Goal: Information Seeking & Learning: Learn about a topic

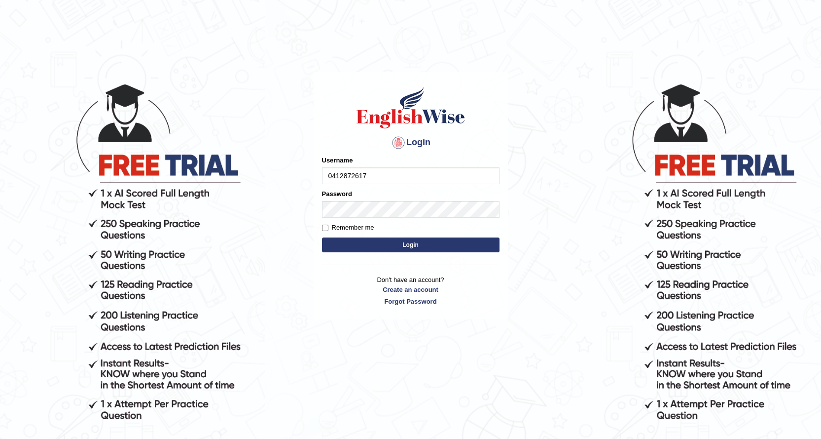
type input "0412872617"
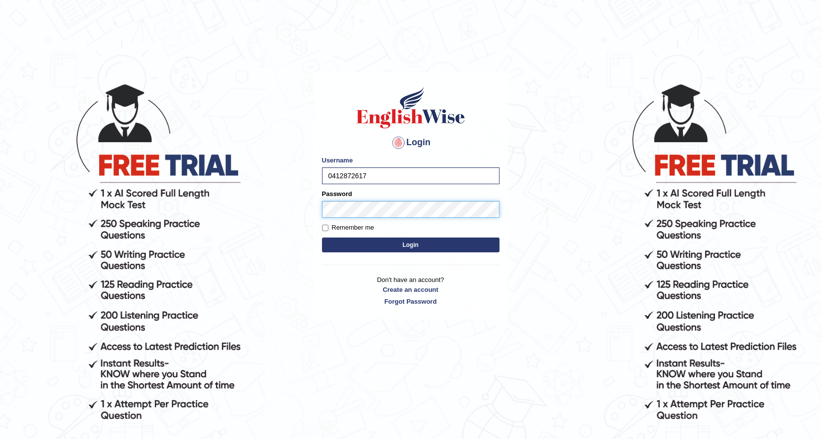
click at [322, 237] on button "Login" at bounding box center [411, 244] width 178 height 15
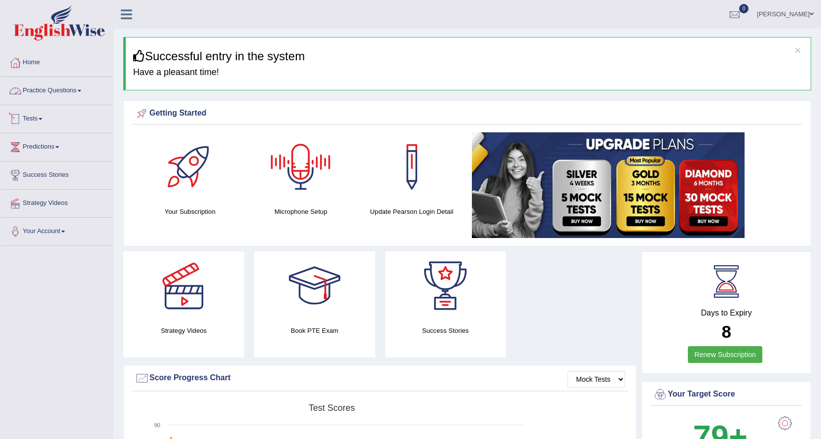
click at [34, 119] on link "Tests" at bounding box center [56, 117] width 112 height 25
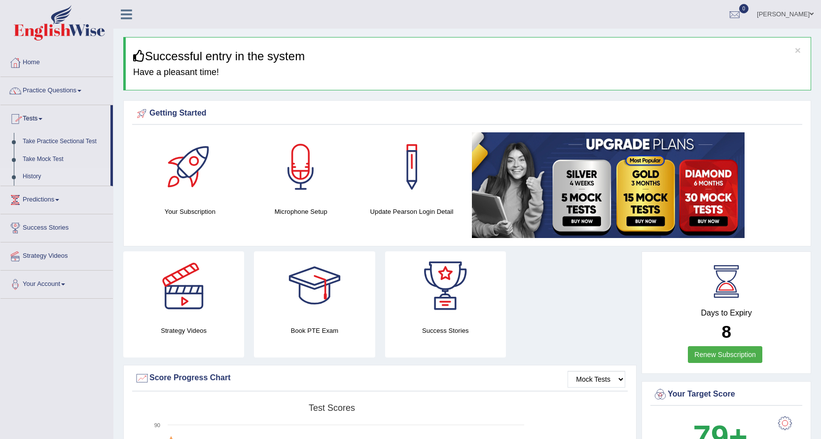
click at [35, 174] on link "History" at bounding box center [64, 177] width 92 height 18
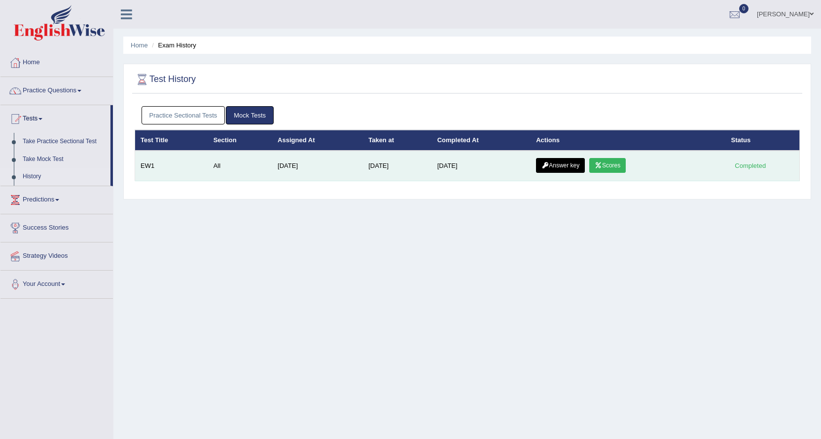
click at [576, 169] on link "Answer key" at bounding box center [560, 165] width 49 height 15
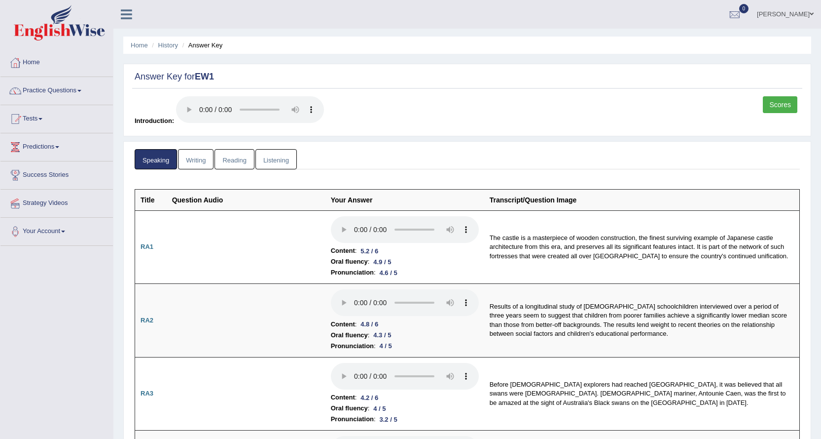
click at [774, 100] on link "Scores" at bounding box center [780, 104] width 35 height 17
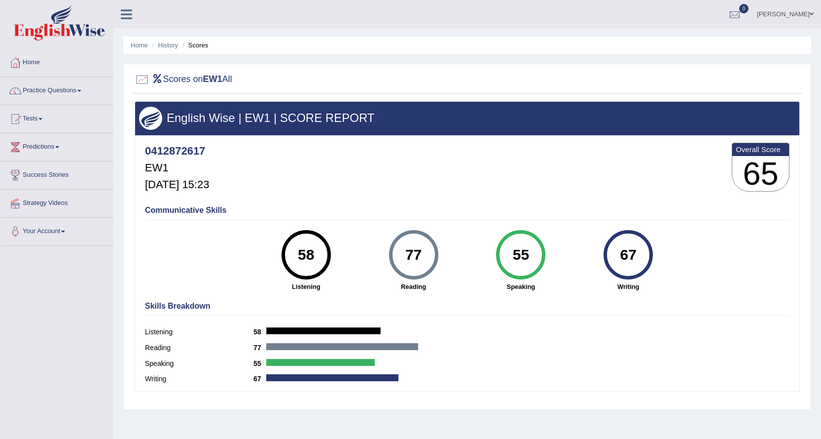
scroll to position [79, 0]
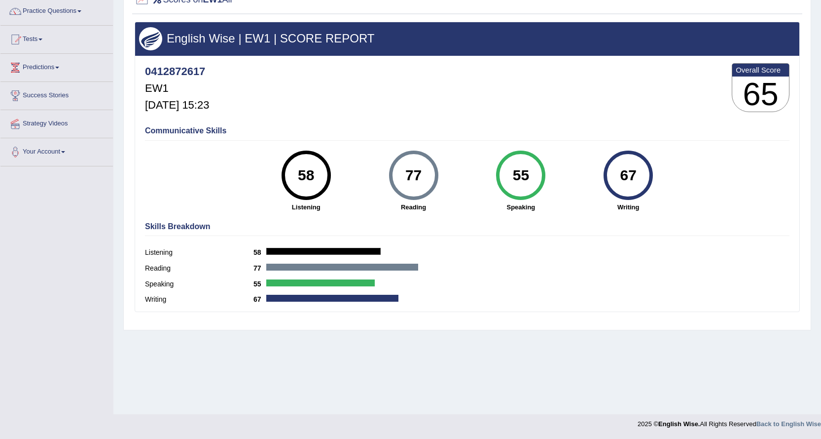
click at [304, 170] on div "58" at bounding box center [306, 174] width 36 height 41
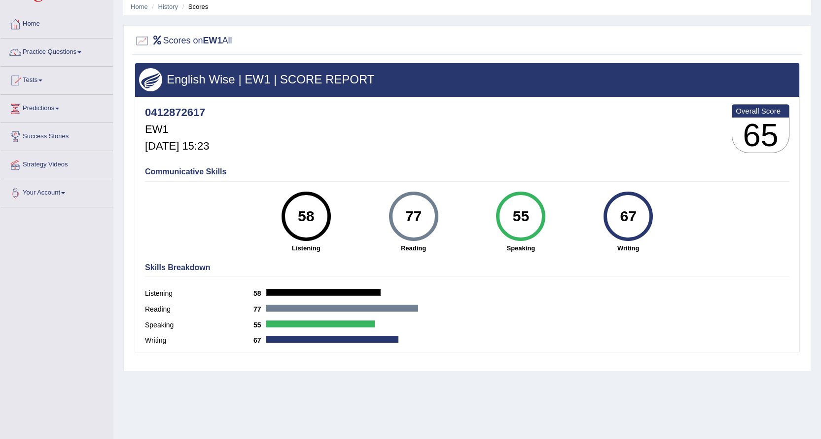
scroll to position [0, 0]
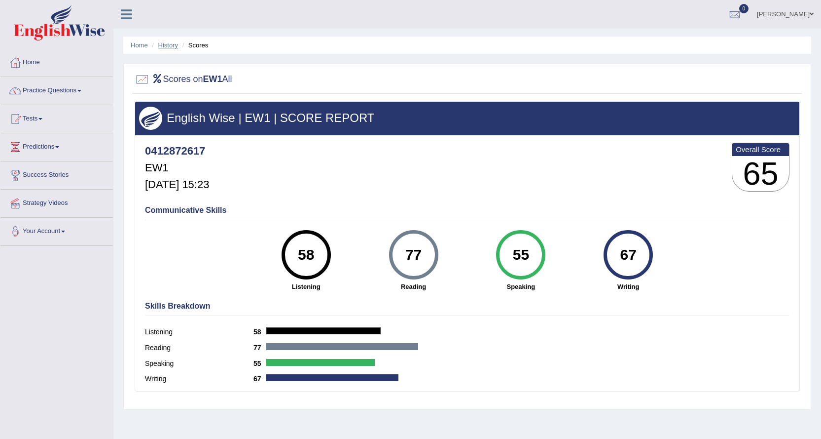
click at [168, 48] on link "History" at bounding box center [168, 44] width 20 height 7
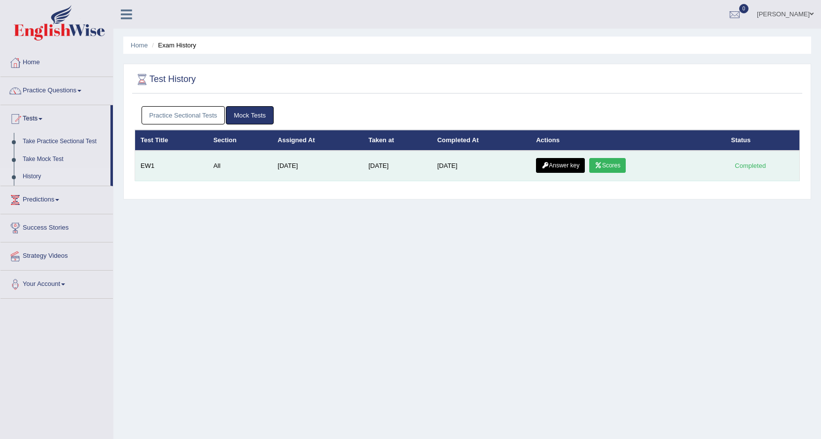
click at [563, 165] on link "Answer key" at bounding box center [560, 165] width 49 height 15
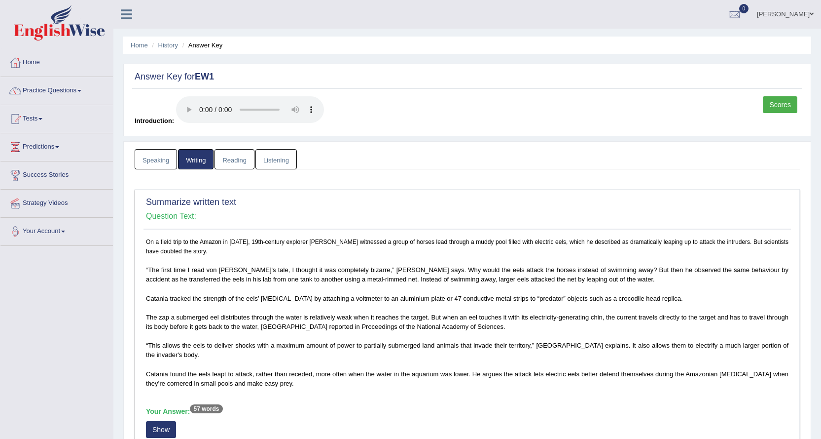
click at [165, 160] on link "Speaking" at bounding box center [156, 159] width 42 height 20
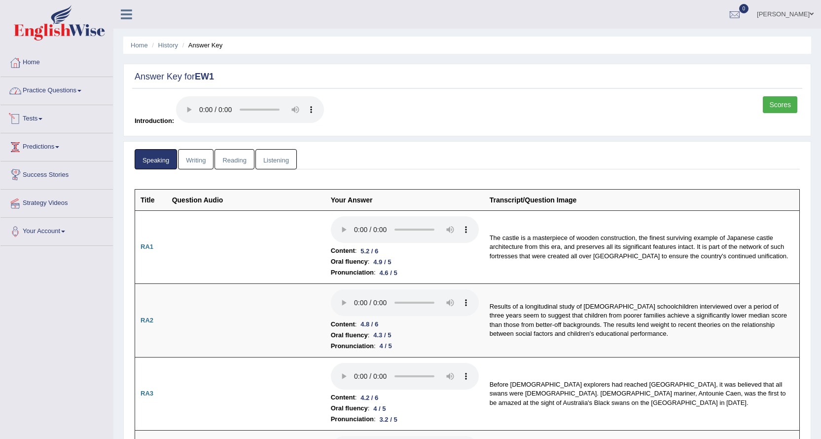
click at [50, 92] on link "Practice Questions" at bounding box center [56, 89] width 112 height 25
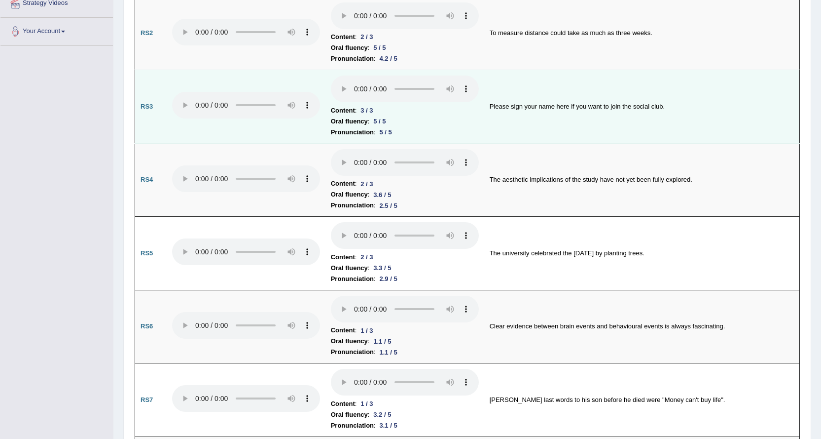
scroll to position [592, 0]
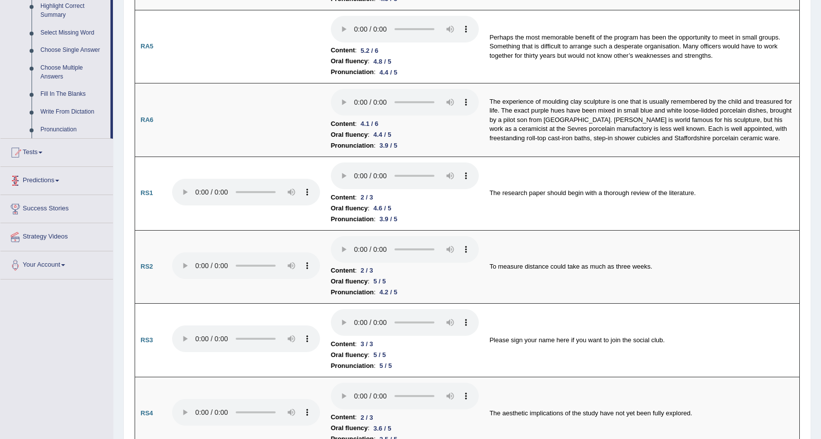
click at [59, 180] on span at bounding box center [57, 181] width 4 height 2
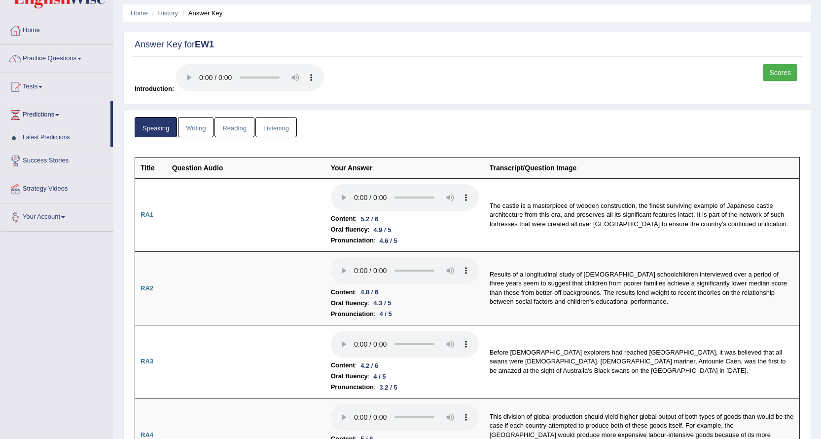
scroll to position [0, 0]
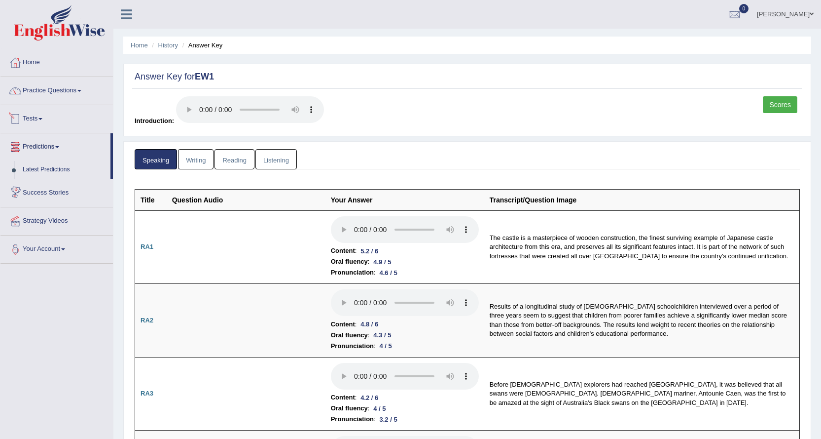
click at [42, 117] on link "Tests" at bounding box center [56, 117] width 112 height 25
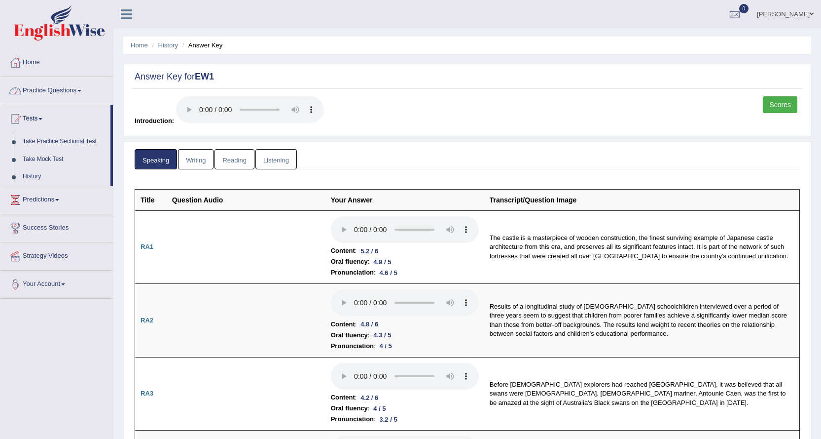
click at [80, 93] on link "Practice Questions" at bounding box center [56, 89] width 112 height 25
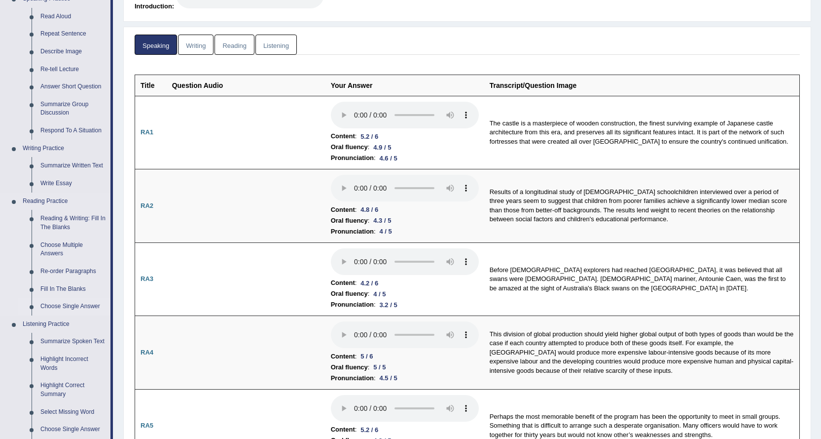
scroll to position [148, 0]
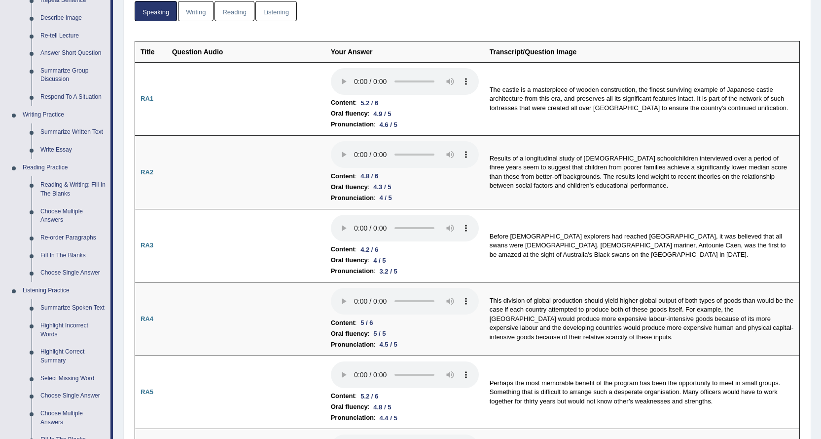
click at [249, 13] on link "Reading" at bounding box center [234, 11] width 39 height 20
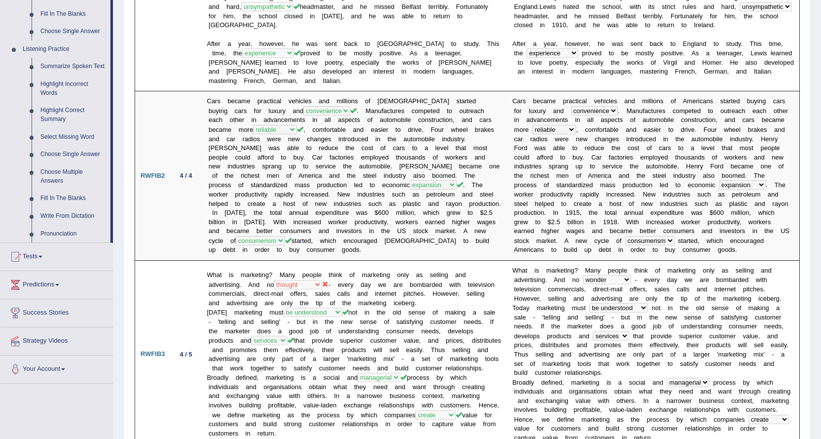
scroll to position [0, 0]
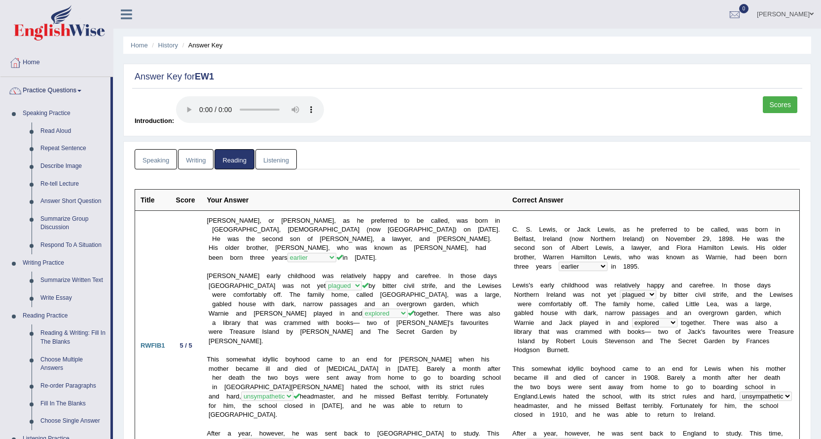
click at [281, 164] on link "Listening" at bounding box center [276, 159] width 41 height 20
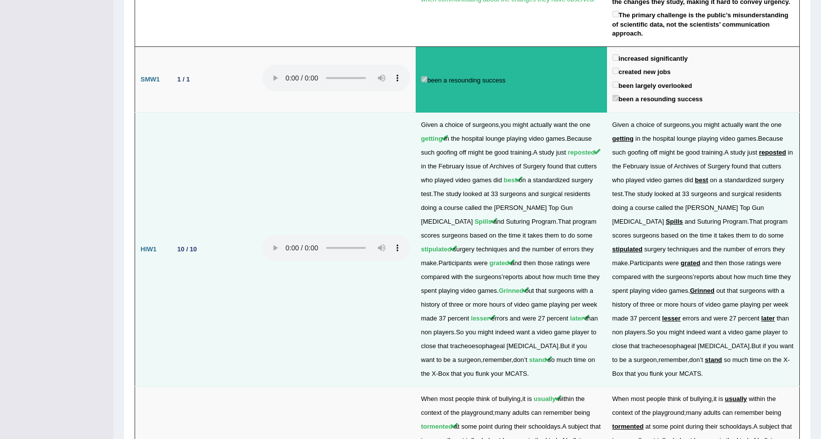
scroll to position [1911, 0]
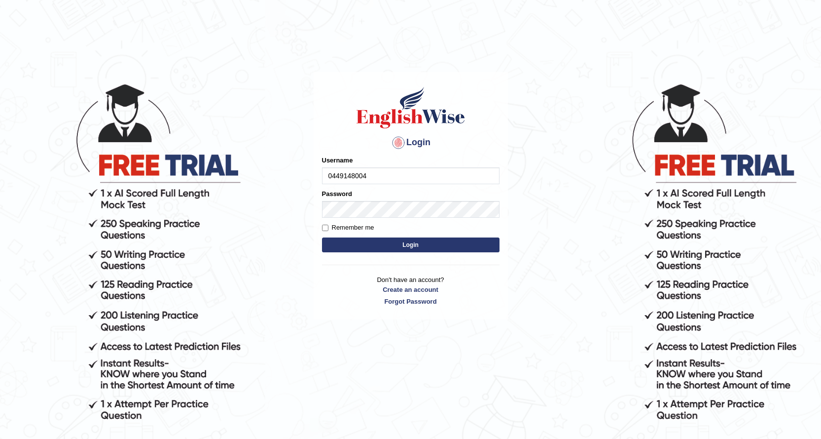
type input "0449148004"
click at [349, 203] on div "Password" at bounding box center [411, 203] width 178 height 29
click at [402, 253] on form "Please fix the following errors: Username 0449148004 Password Remember me Login" at bounding box center [411, 204] width 178 height 99
click at [402, 245] on button "Login" at bounding box center [411, 244] width 178 height 15
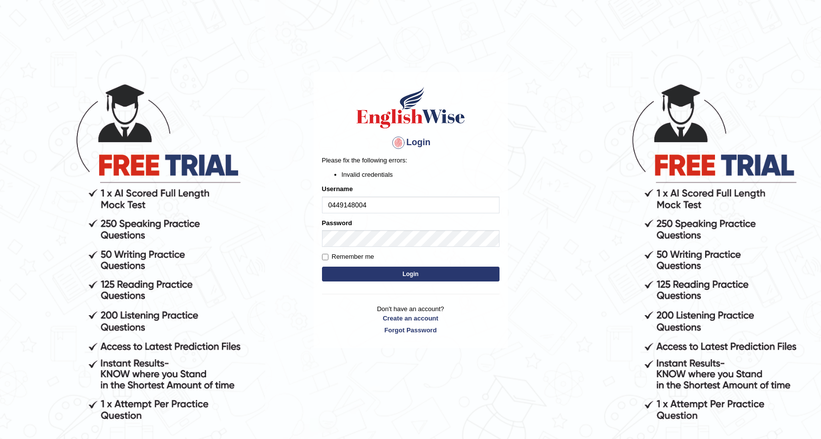
click at [362, 272] on button "Login" at bounding box center [411, 273] width 178 height 15
click at [369, 206] on input "0449148004" at bounding box center [411, 204] width 178 height 17
click at [363, 275] on button "Login" at bounding box center [411, 273] width 178 height 15
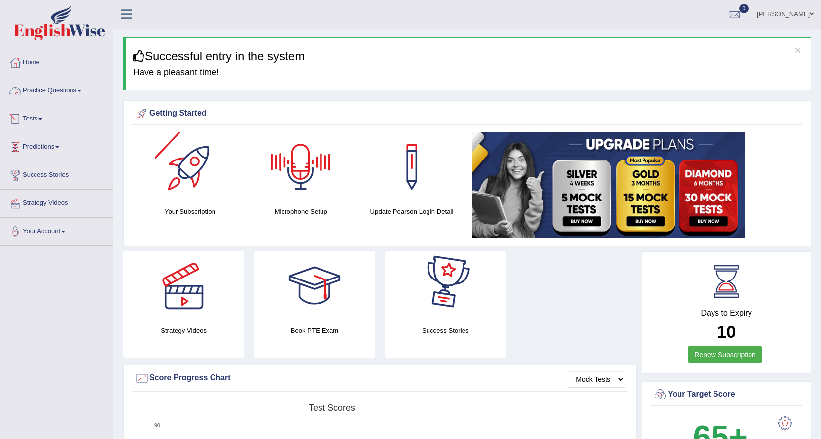
click at [60, 93] on link "Practice Questions" at bounding box center [56, 89] width 112 height 25
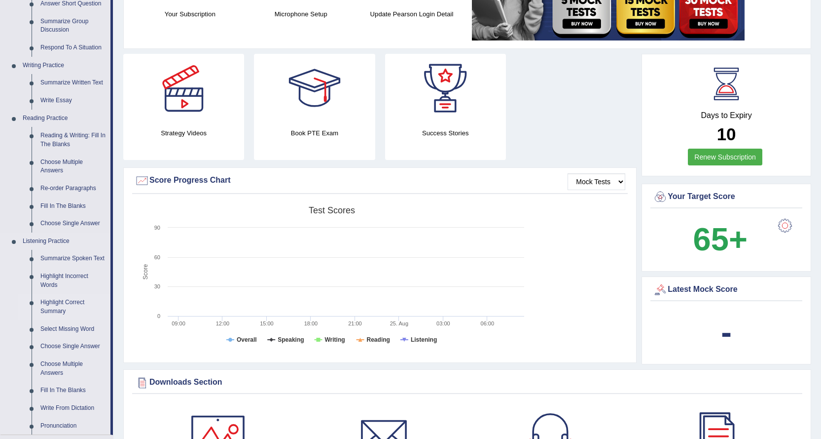
scroll to position [247, 0]
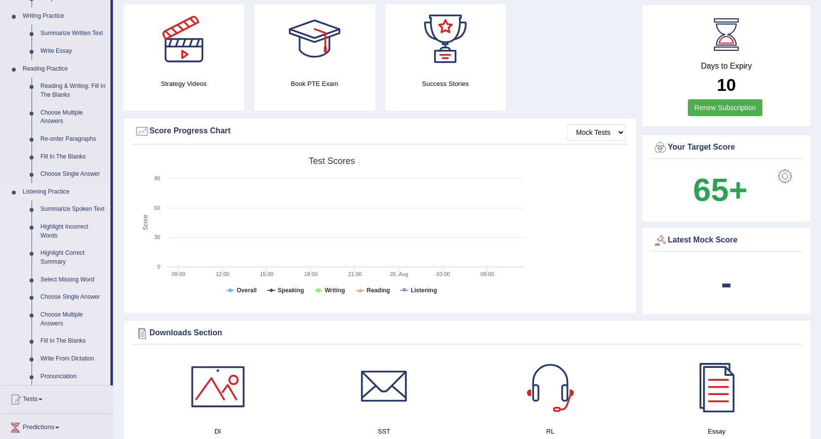
click at [80, 297] on link "Choose Single Answer" at bounding box center [73, 297] width 74 height 18
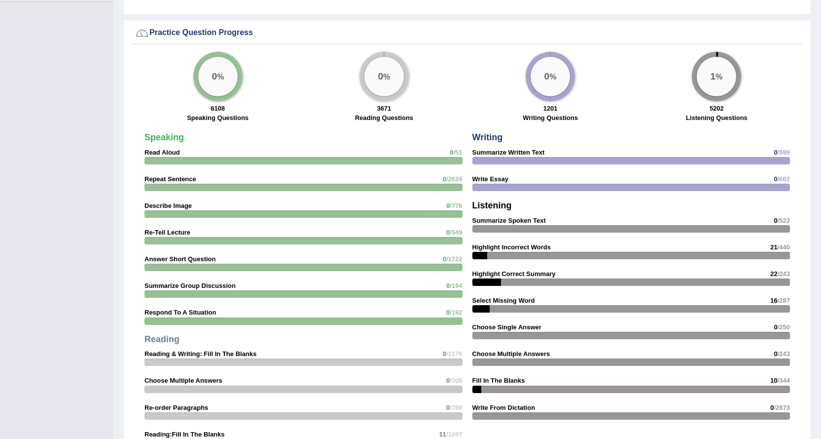
scroll to position [749, 0]
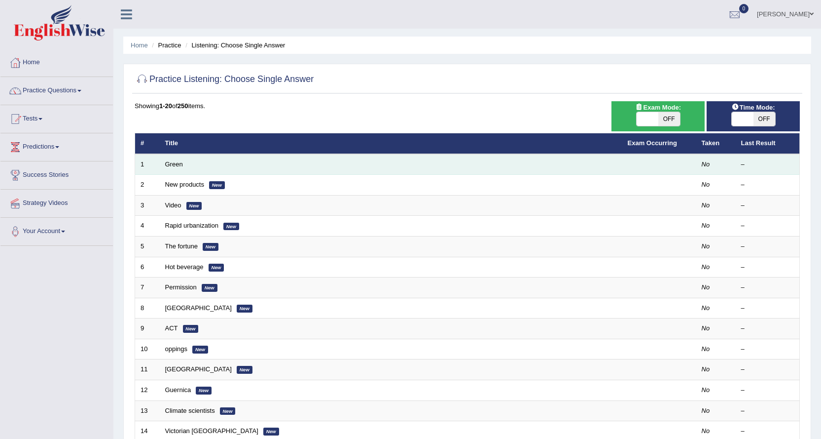
click at [286, 165] on td "Green" at bounding box center [391, 164] width 463 height 21
click at [283, 168] on td "Green" at bounding box center [391, 164] width 463 height 21
click at [181, 165] on link "Green" at bounding box center [174, 163] width 18 height 7
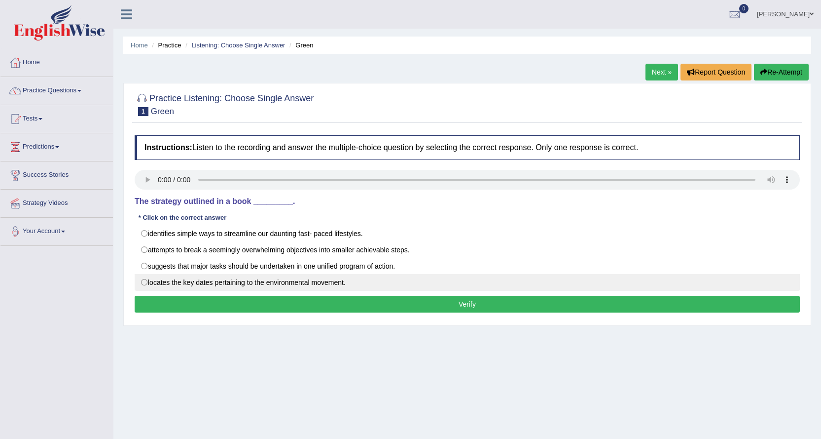
click at [198, 282] on label "locates the key dates pertaining to the environmental movement." at bounding box center [467, 282] width 665 height 17
radio input "true"
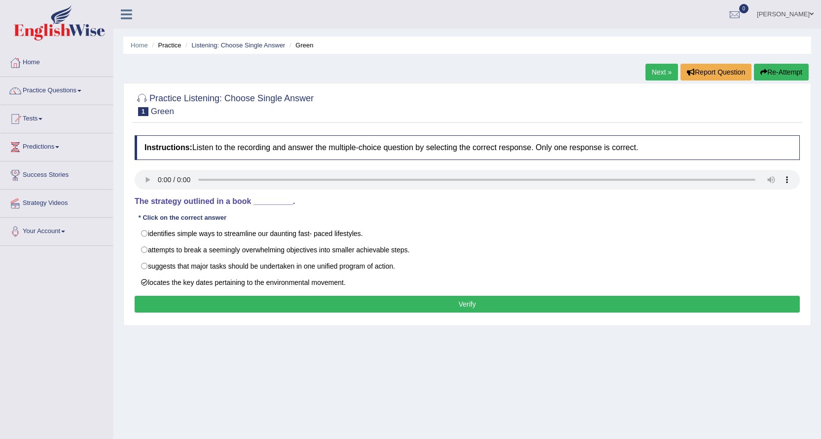
click at [400, 305] on button "Verify" at bounding box center [467, 303] width 665 height 17
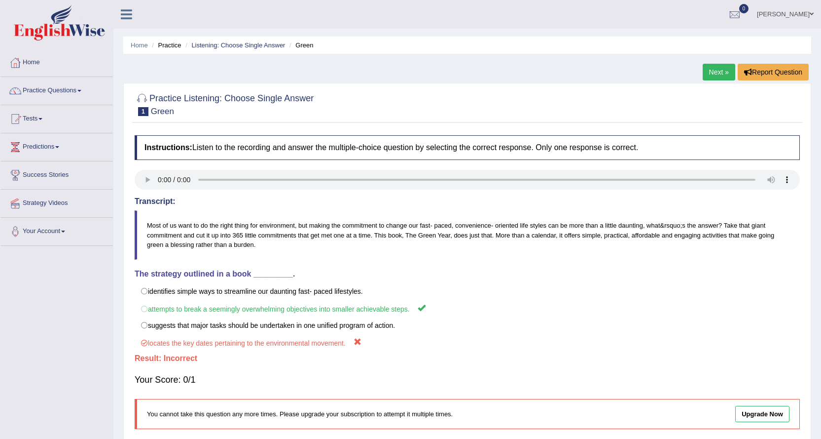
click at [711, 69] on link "Next »" at bounding box center [719, 72] width 33 height 17
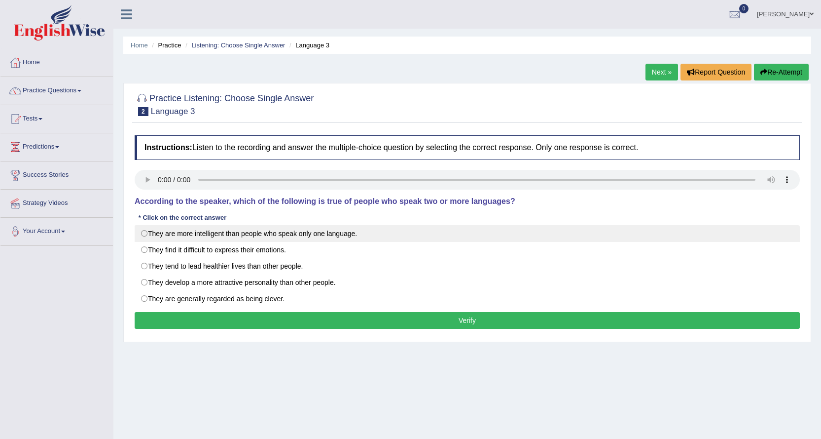
click at [304, 237] on label "They are more intelligent than people who speak only one language." at bounding box center [467, 233] width 665 height 17
radio input "true"
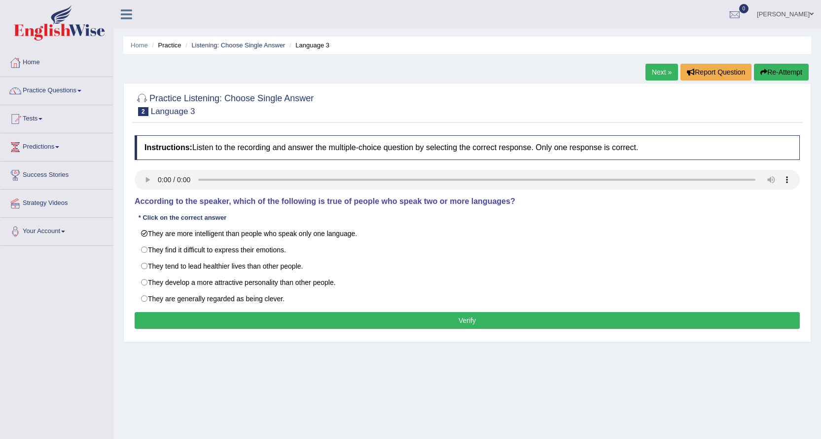
click at [382, 315] on button "Verify" at bounding box center [467, 320] width 665 height 17
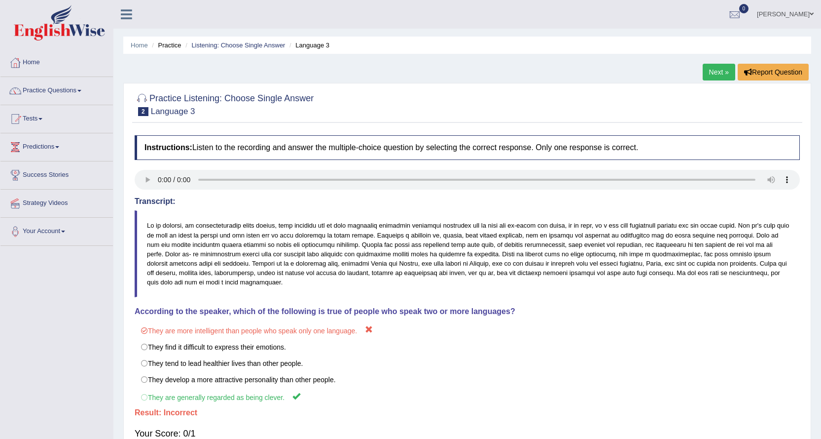
click at [704, 72] on link "Next »" at bounding box center [719, 72] width 33 height 17
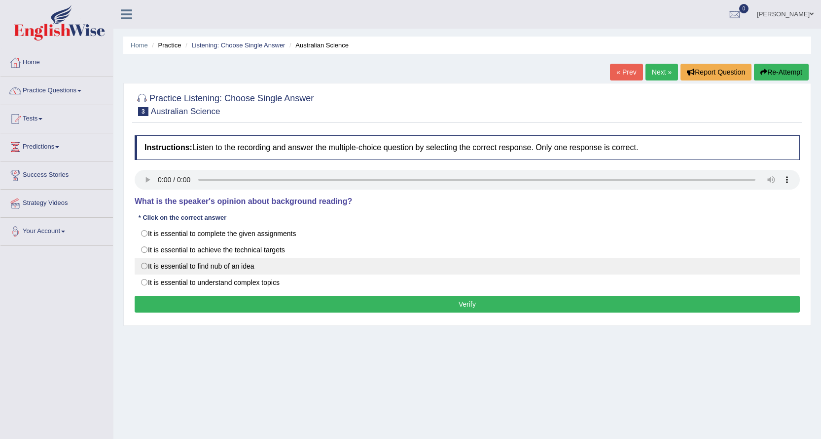
click at [193, 268] on label "It is essential to find nub of an idea" at bounding box center [467, 265] width 665 height 17
radio input "true"
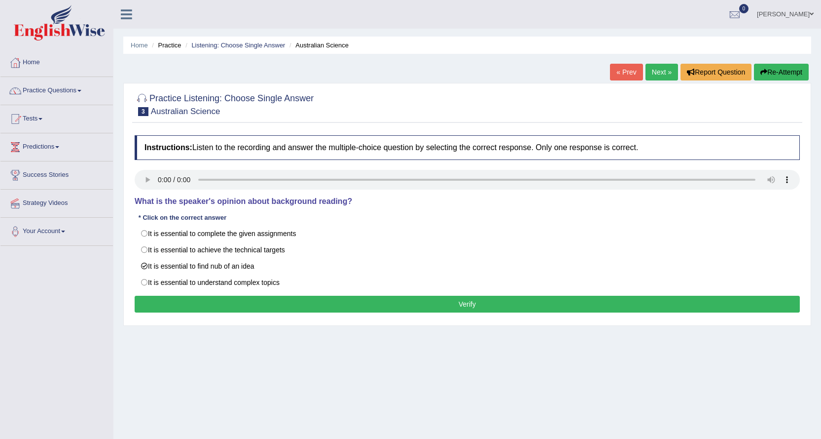
click at [204, 301] on button "Verify" at bounding box center [467, 303] width 665 height 17
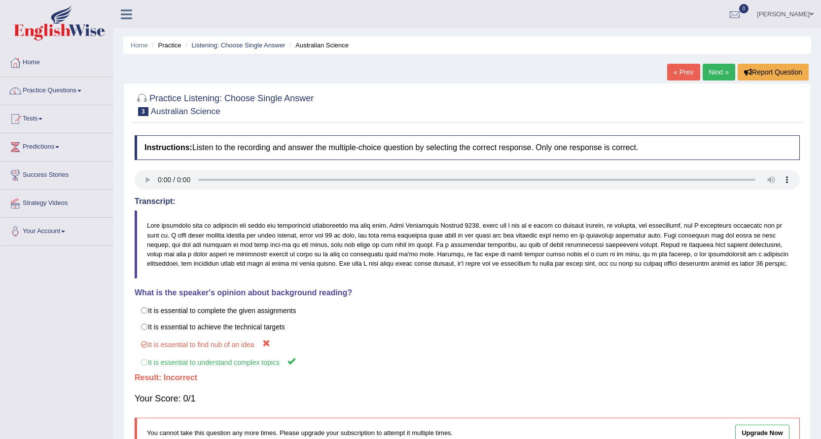
click at [708, 68] on link "Next »" at bounding box center [719, 72] width 33 height 17
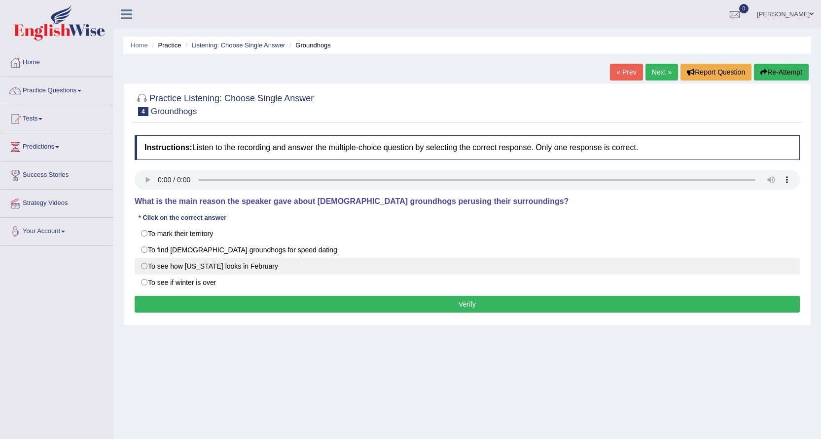
click at [255, 266] on label "To see how [US_STATE] looks in February" at bounding box center [467, 265] width 665 height 17
radio input "true"
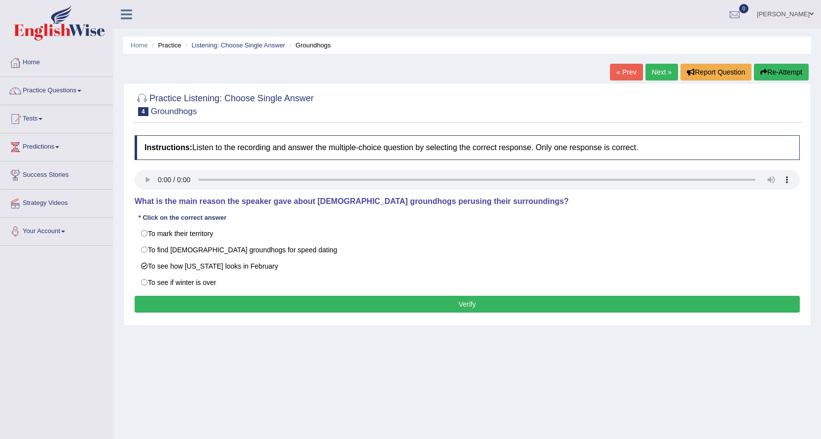
click at [288, 300] on button "Verify" at bounding box center [467, 303] width 665 height 17
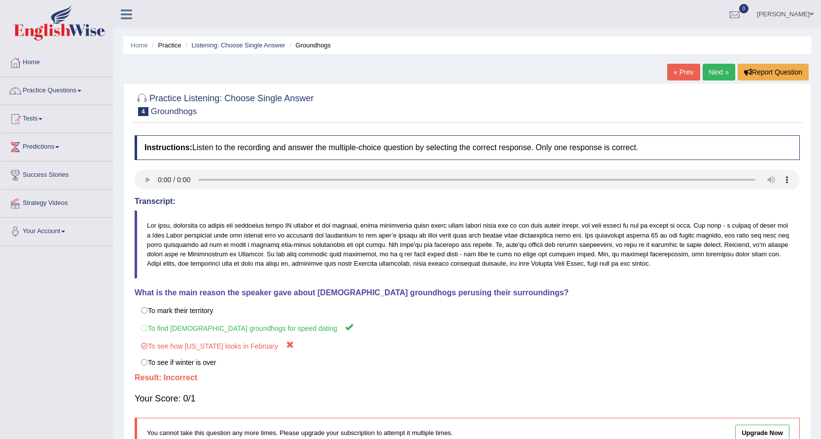
click at [717, 71] on link "Next »" at bounding box center [719, 72] width 33 height 17
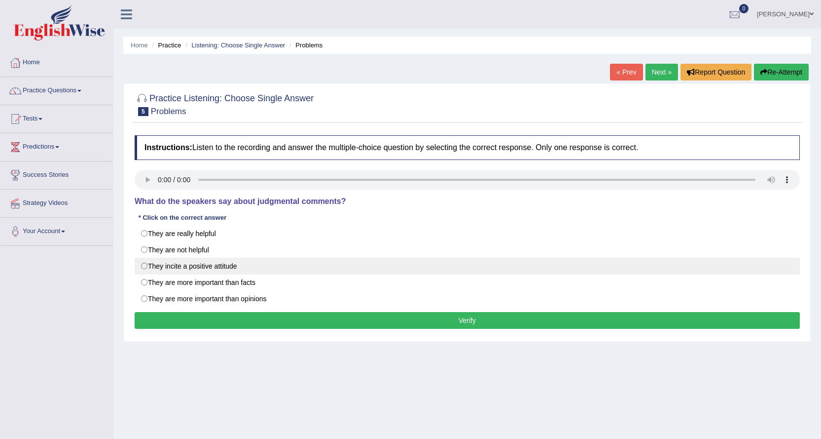
click at [272, 262] on label "They incite a positive attitude" at bounding box center [467, 265] width 665 height 17
radio input "true"
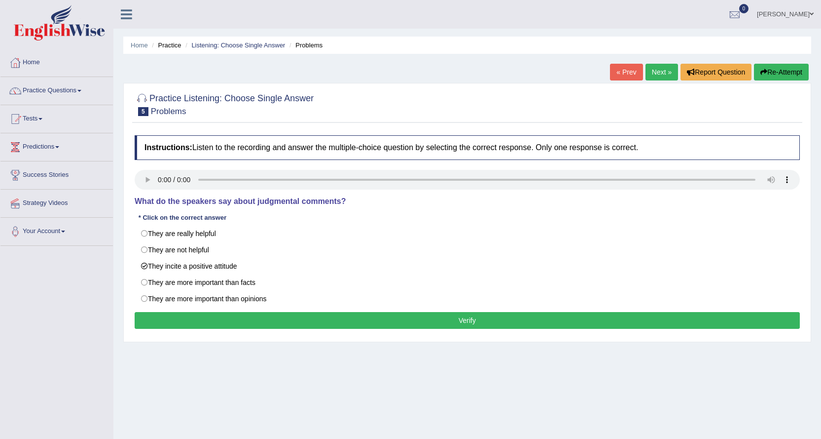
click at [342, 319] on button "Verify" at bounding box center [467, 320] width 665 height 17
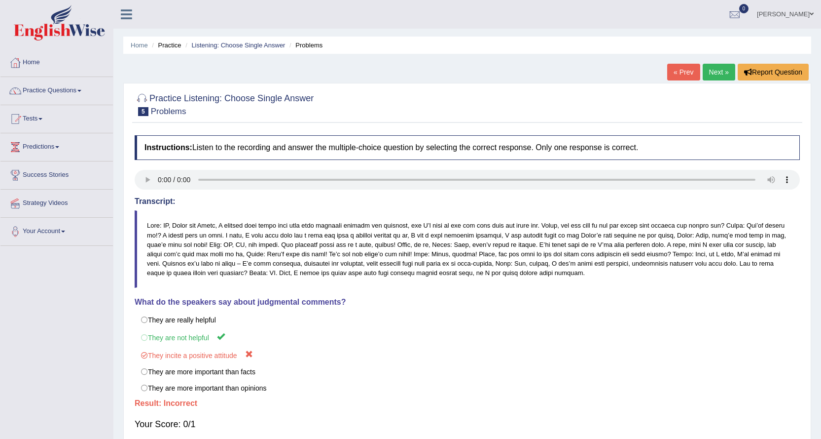
click at [714, 69] on link "Next »" at bounding box center [719, 72] width 33 height 17
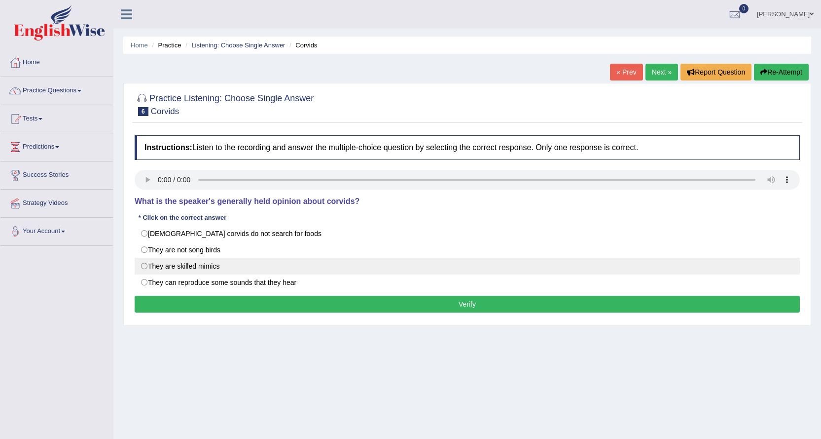
click at [286, 267] on label "They are skilled mimics" at bounding box center [467, 265] width 665 height 17
radio input "true"
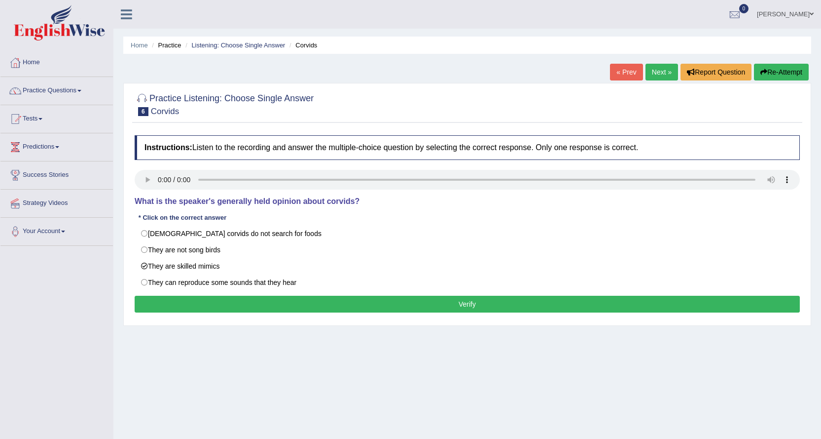
click at [320, 299] on button "Verify" at bounding box center [467, 303] width 665 height 17
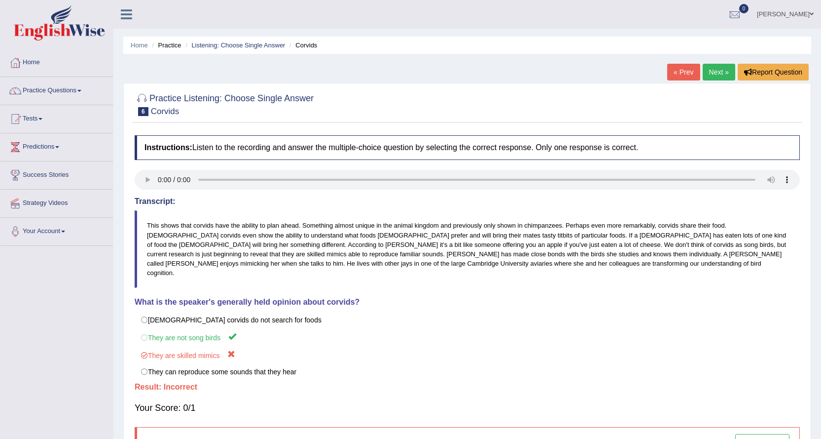
click at [708, 69] on link "Next »" at bounding box center [719, 72] width 33 height 17
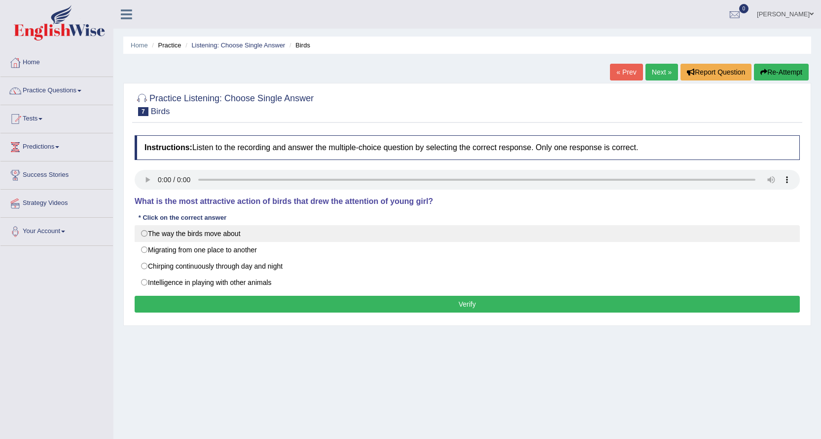
click at [226, 233] on label "The way the birds move about" at bounding box center [467, 233] width 665 height 17
radio input "true"
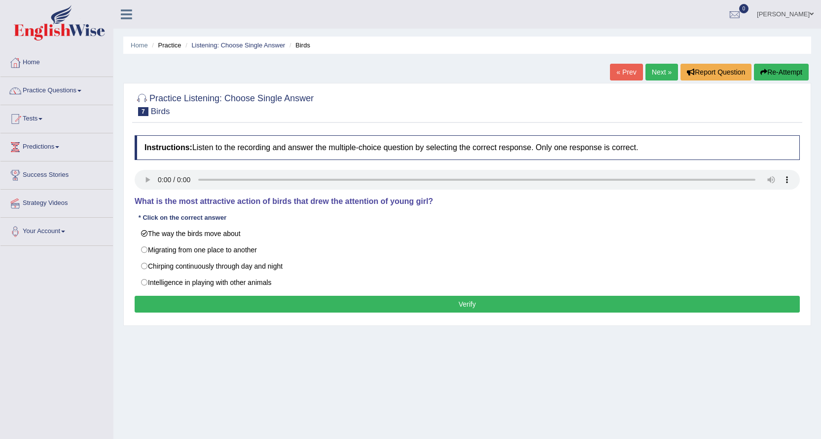
click at [279, 300] on button "Verify" at bounding box center [467, 303] width 665 height 17
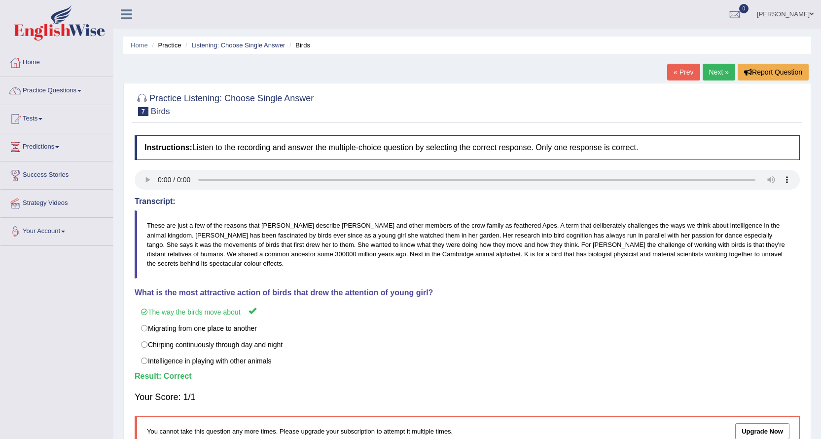
click at [722, 68] on link "Next »" at bounding box center [719, 72] width 33 height 17
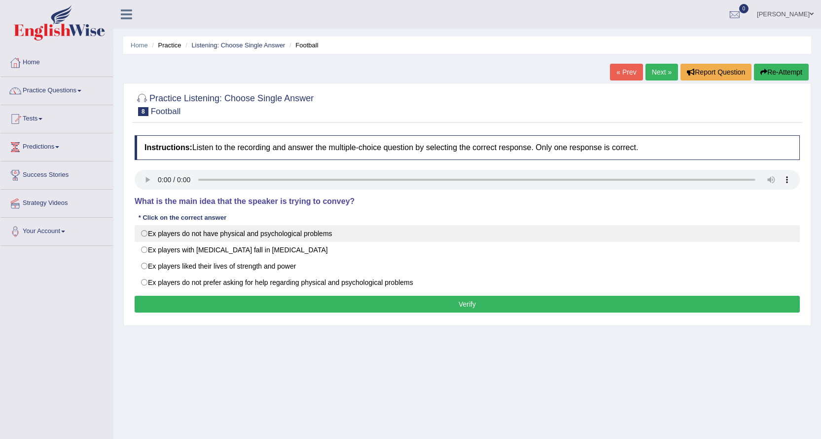
click at [302, 234] on label "Ex players do not have physical and psychological problems" at bounding box center [467, 233] width 665 height 17
radio input "true"
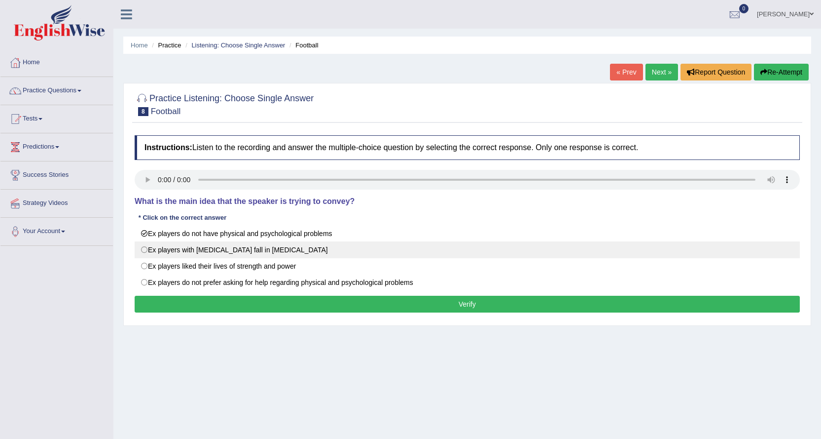
click at [280, 252] on label "Ex players with [MEDICAL_DATA] fall in [MEDICAL_DATA]" at bounding box center [467, 249] width 665 height 17
radio input "true"
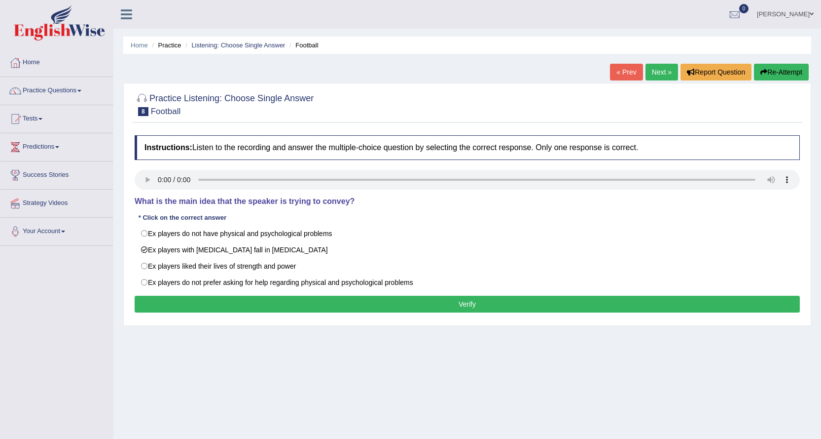
click at [317, 303] on button "Verify" at bounding box center [467, 303] width 665 height 17
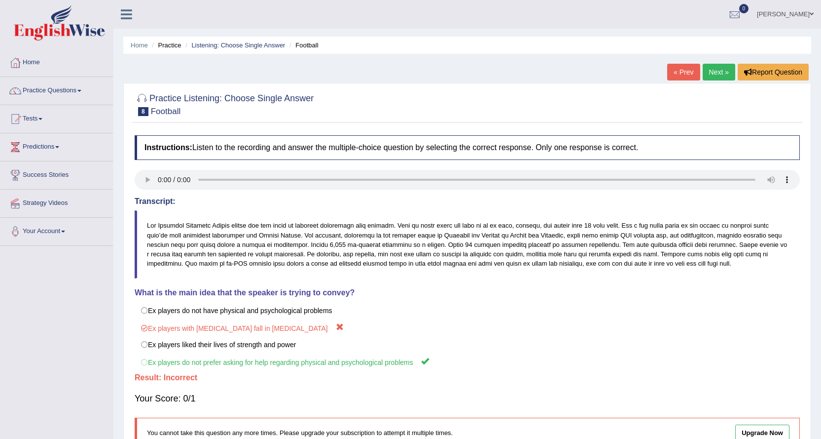
click at [715, 70] on link "Next »" at bounding box center [719, 72] width 33 height 17
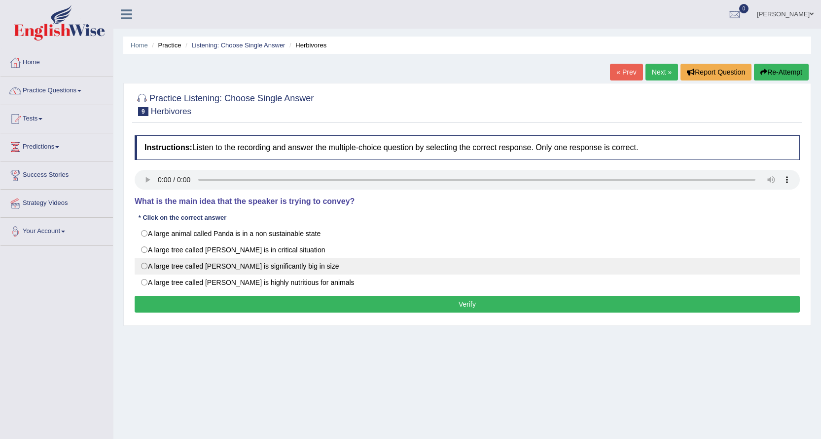
click at [319, 263] on label "A large tree called [PERSON_NAME] is significantly big in size" at bounding box center [467, 265] width 665 height 17
radio input "true"
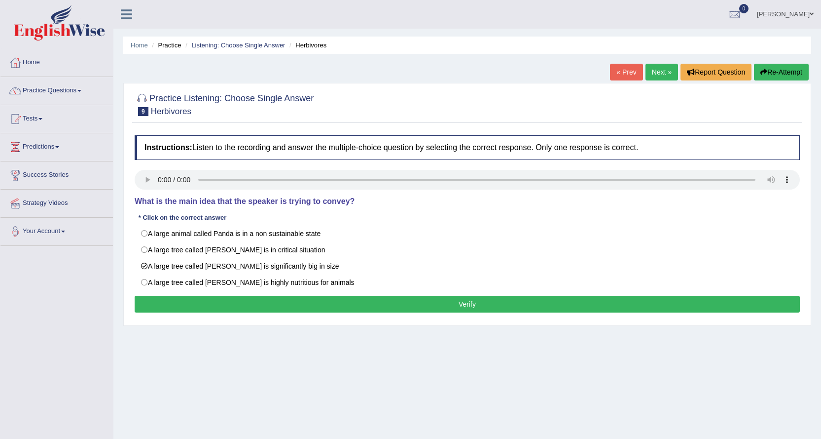
click at [344, 299] on button "Verify" at bounding box center [467, 303] width 665 height 17
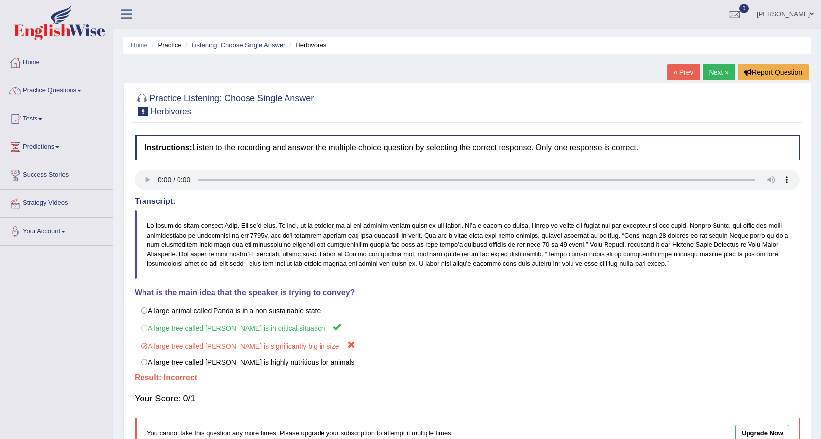
click at [709, 72] on link "Next »" at bounding box center [719, 72] width 33 height 17
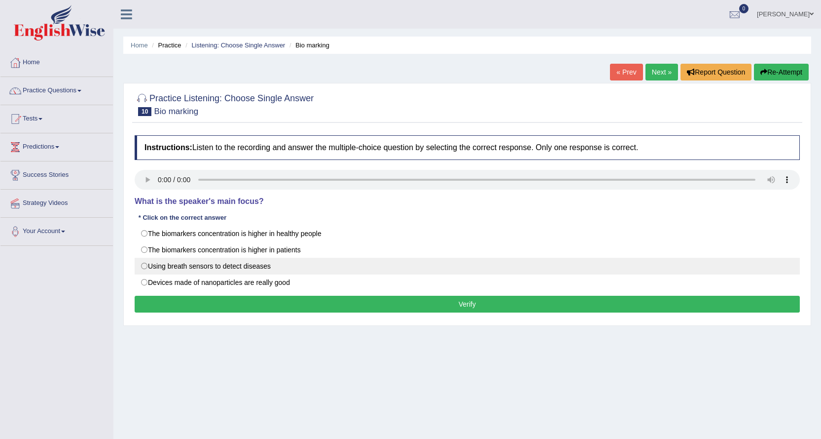
click at [300, 268] on label "Using breath sensors to detect diseases" at bounding box center [467, 265] width 665 height 17
radio input "true"
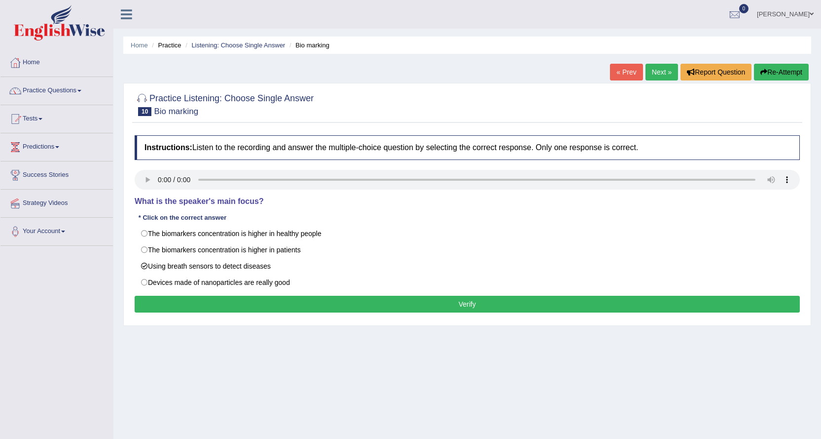
click at [367, 299] on button "Verify" at bounding box center [467, 303] width 665 height 17
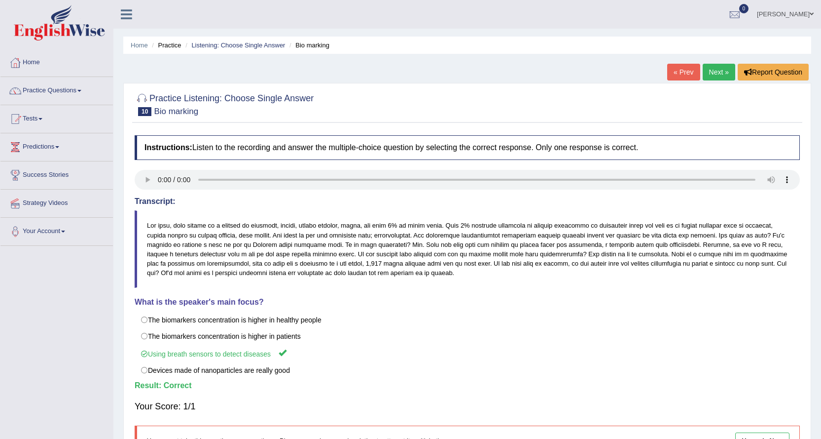
click at [724, 67] on link "Next »" at bounding box center [719, 72] width 33 height 17
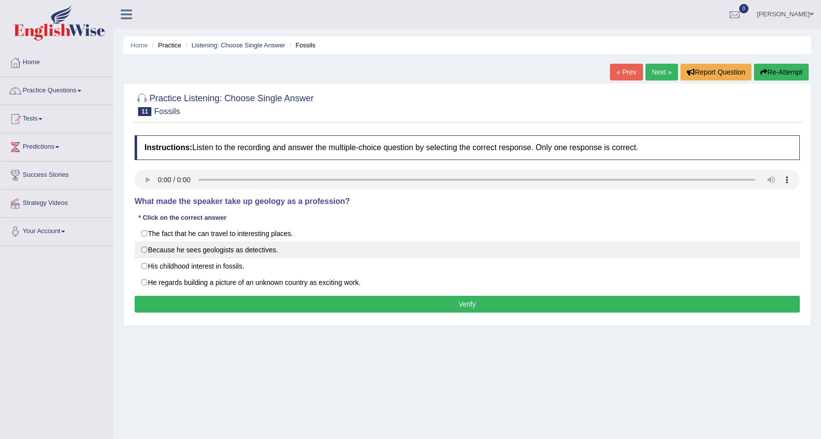
click at [250, 253] on label "Because he sees geologists as detectives." at bounding box center [467, 249] width 665 height 17
radio input "true"
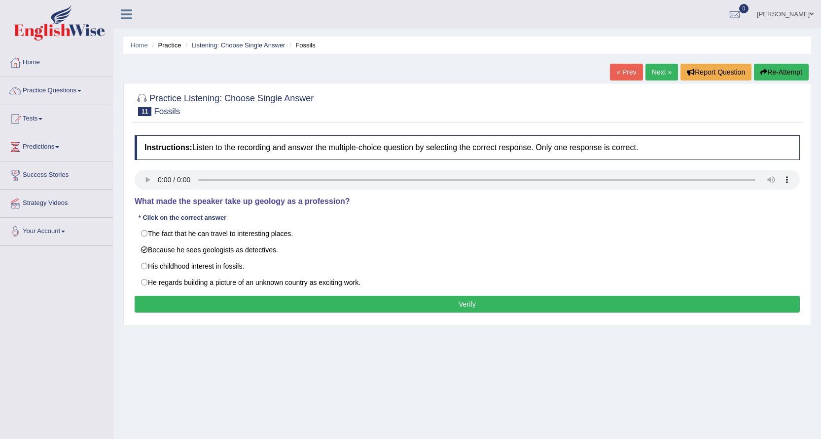
click at [362, 298] on button "Verify" at bounding box center [467, 303] width 665 height 17
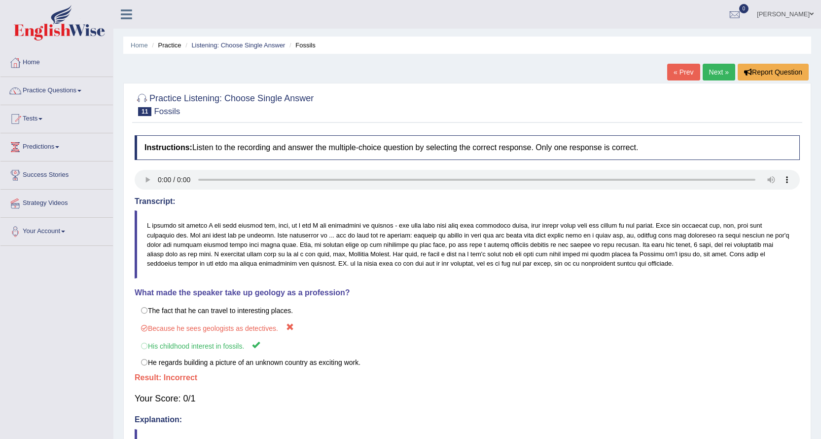
click at [704, 74] on link "Next »" at bounding box center [719, 72] width 33 height 17
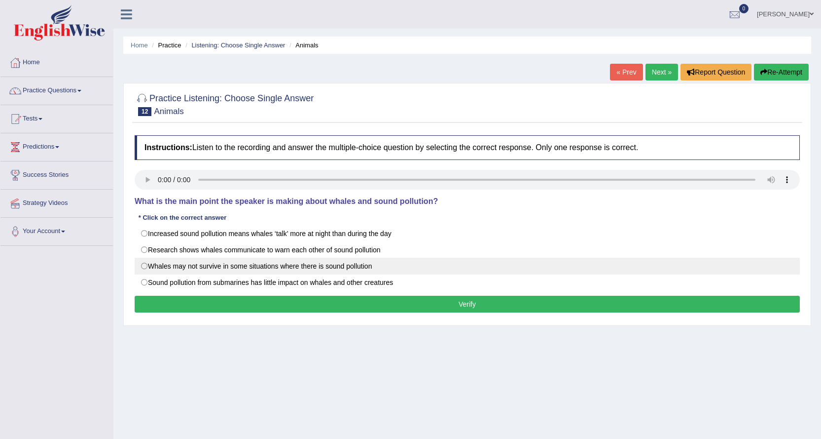
click at [367, 266] on label "Whales may not survive in some situations where there is sound pollution" at bounding box center [467, 265] width 665 height 17
radio input "true"
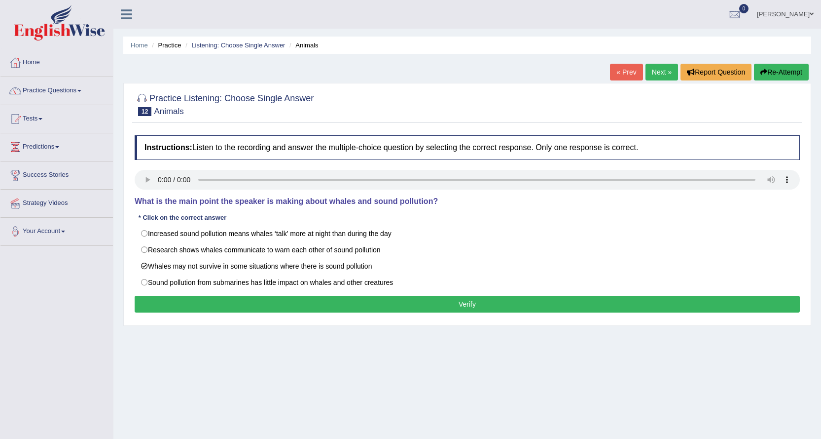
click at [398, 299] on button "Verify" at bounding box center [467, 303] width 665 height 17
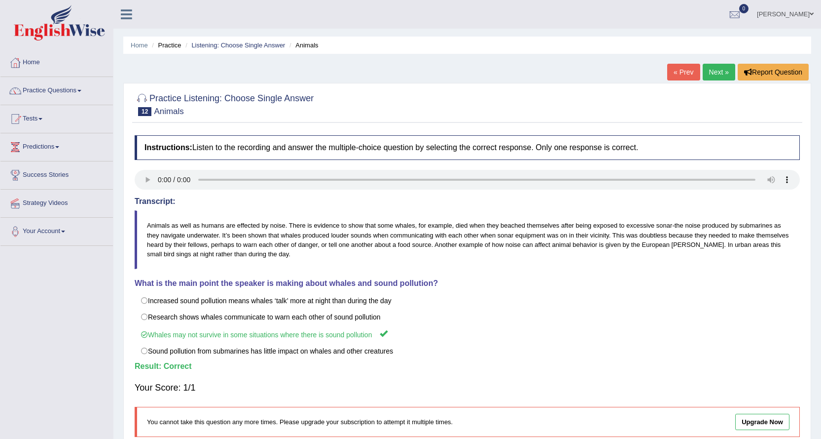
drag, startPoint x: 732, startPoint y: 105, endPoint x: 730, endPoint y: 112, distance: 7.5
click at [714, 71] on link "Next »" at bounding box center [719, 72] width 33 height 17
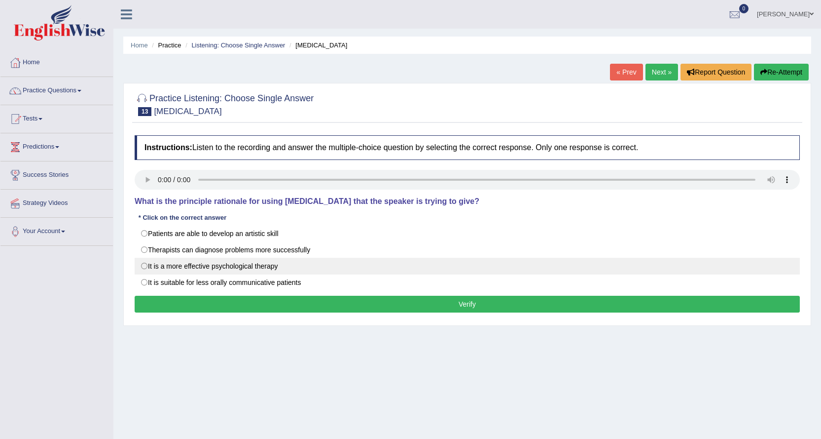
click at [233, 266] on label "It is a more effective psychological therapy" at bounding box center [467, 265] width 665 height 17
radio input "true"
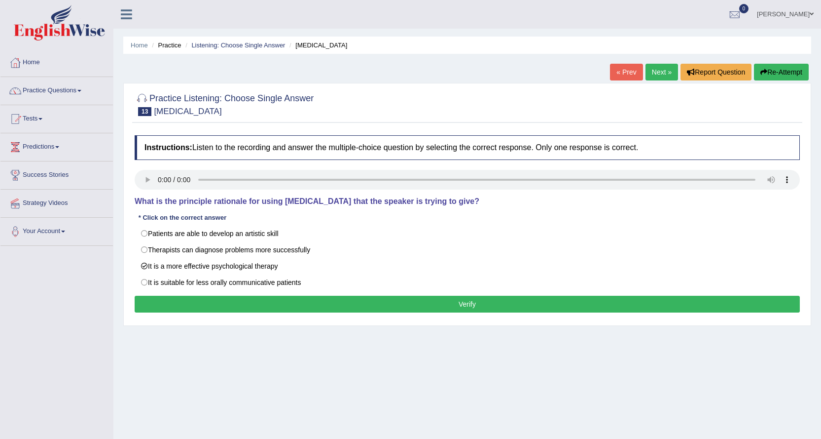
click at [399, 307] on button "Verify" at bounding box center [467, 303] width 665 height 17
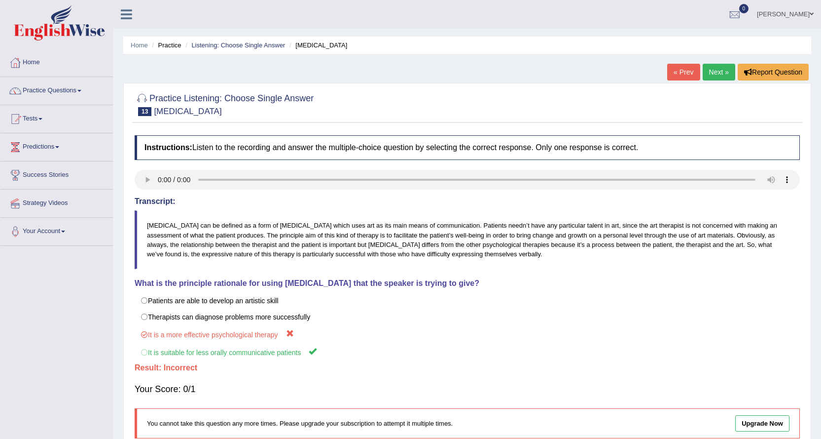
click at [717, 71] on link "Next »" at bounding box center [719, 72] width 33 height 17
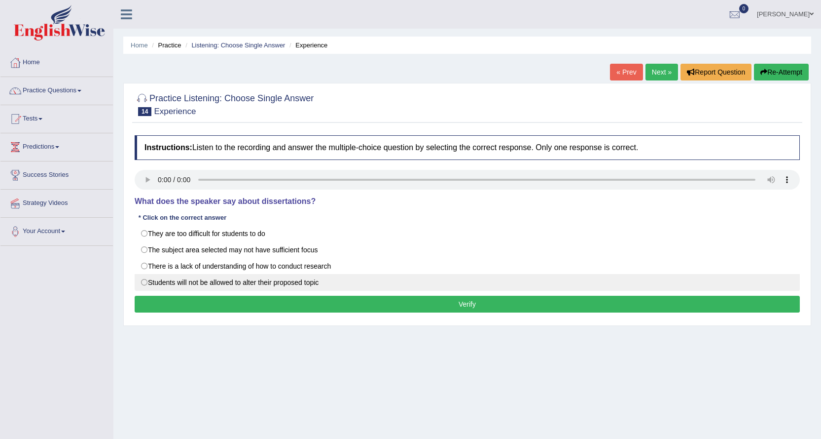
click at [247, 281] on label "Students will not be allowed to alter their proposed topic" at bounding box center [467, 282] width 665 height 17
radio input "true"
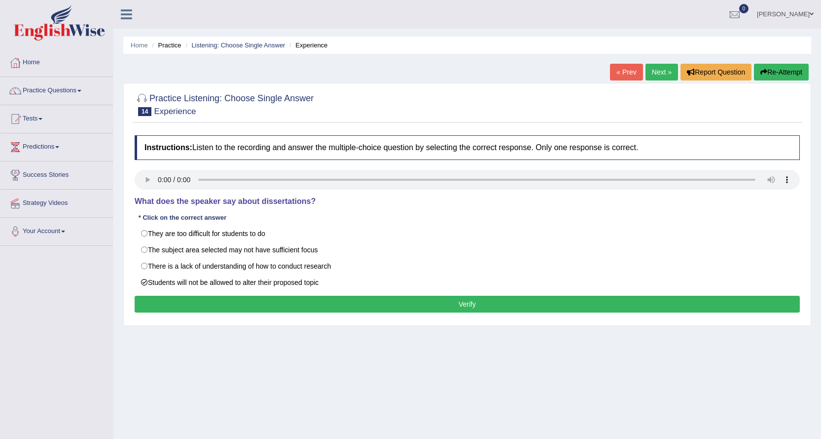
click at [288, 300] on button "Verify" at bounding box center [467, 303] width 665 height 17
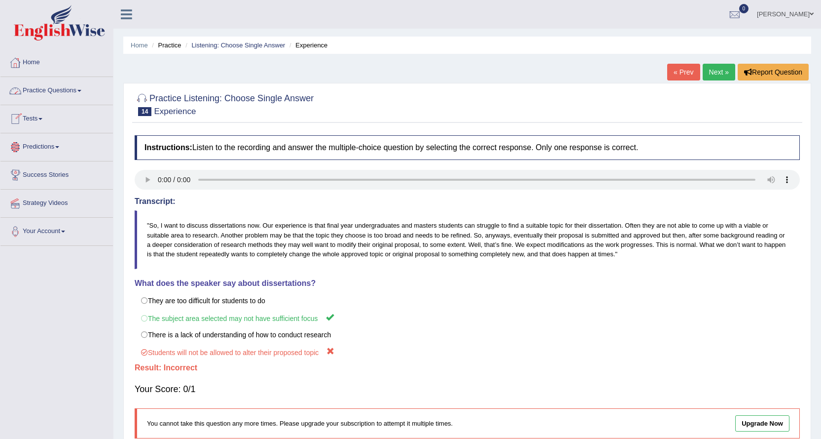
click at [77, 93] on link "Practice Questions" at bounding box center [56, 89] width 112 height 25
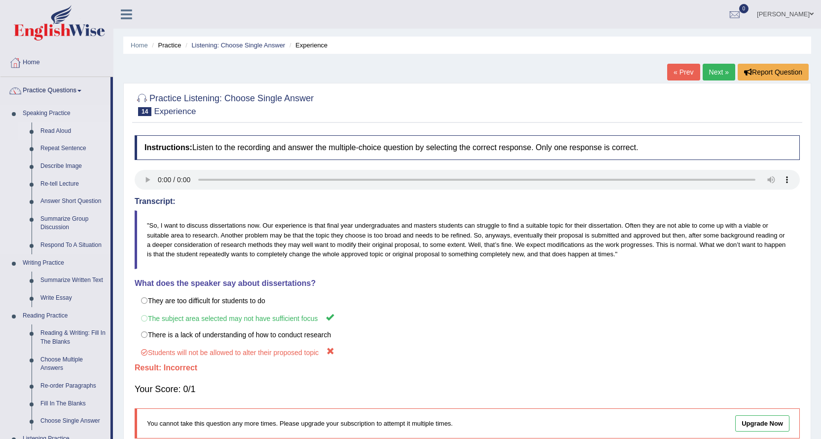
click at [69, 131] on link "Read Aloud" at bounding box center [73, 131] width 74 height 18
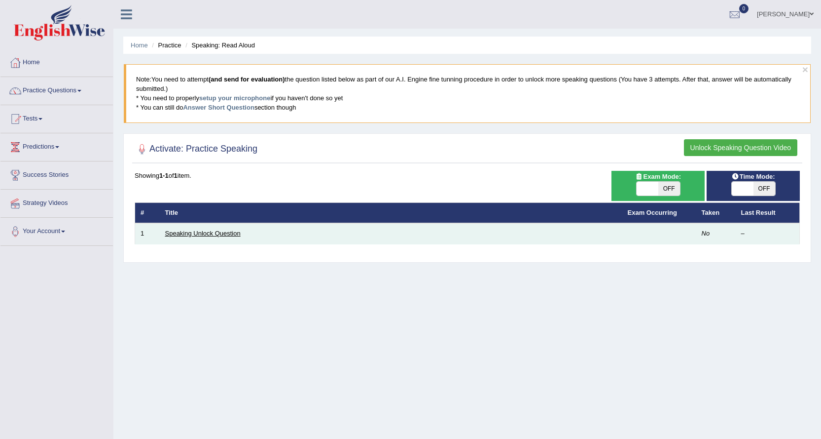
click at [205, 233] on link "Speaking Unlock Question" at bounding box center [202, 232] width 75 height 7
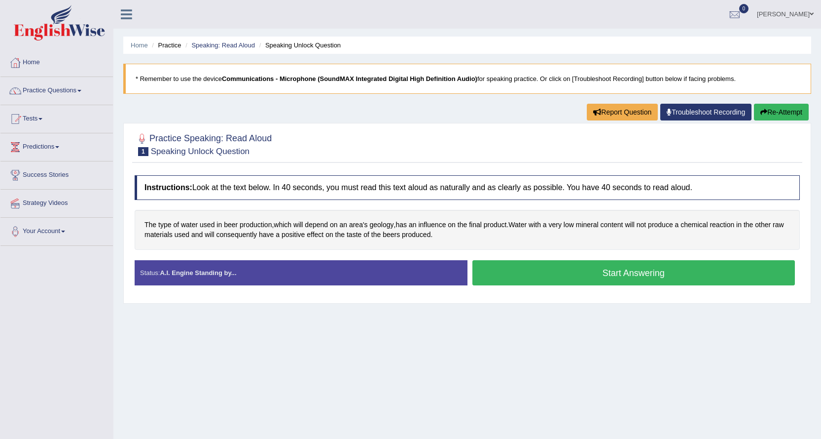
click at [563, 265] on button "Start Answering" at bounding box center [634, 272] width 323 height 25
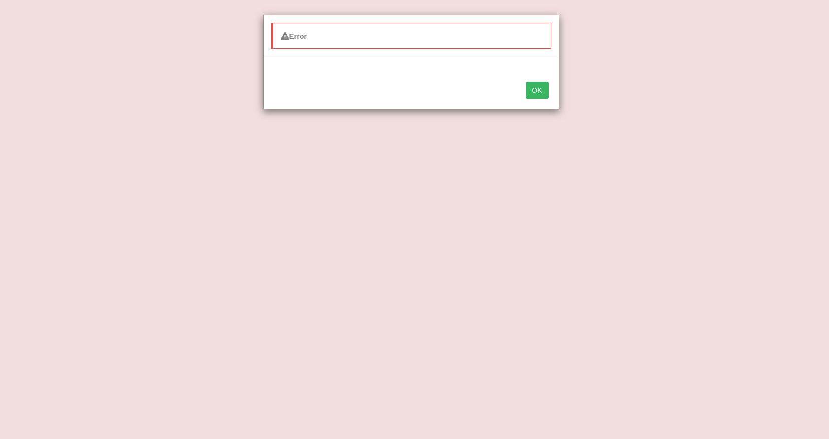
click at [540, 95] on button "OK" at bounding box center [536, 90] width 23 height 17
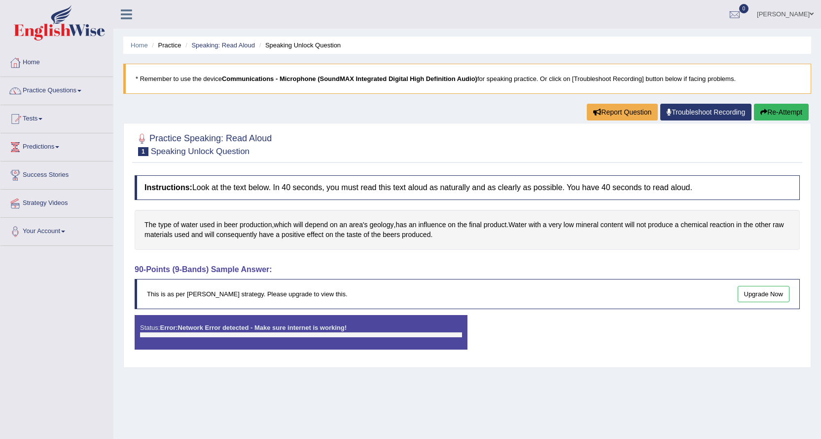
click at [758, 111] on button "Re-Attempt" at bounding box center [781, 112] width 55 height 17
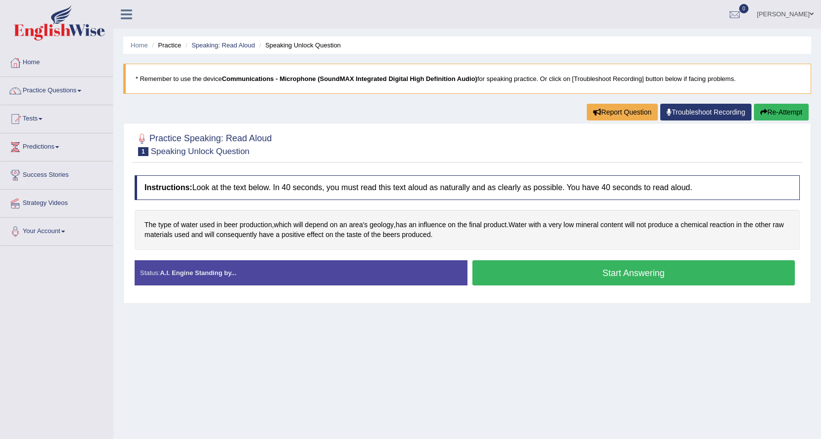
click at [236, 273] on strong "A.I. Engine Standing by..." at bounding box center [198, 272] width 76 height 7
click at [498, 270] on button "Start Answering" at bounding box center [634, 272] width 323 height 25
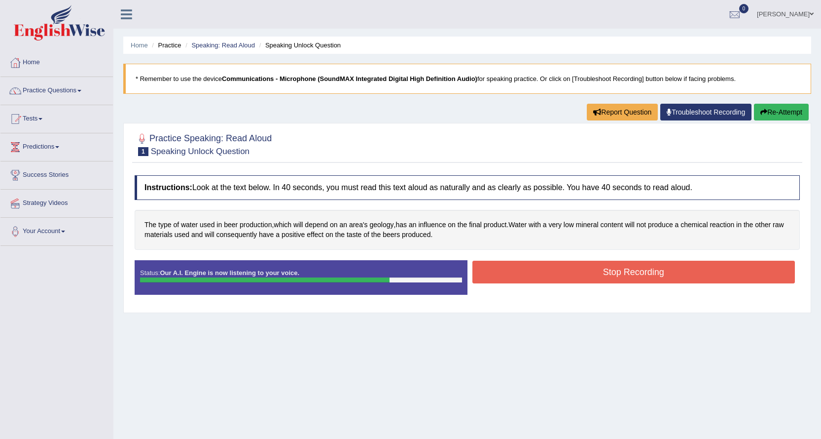
click at [588, 272] on button "Stop Recording" at bounding box center [634, 271] width 323 height 23
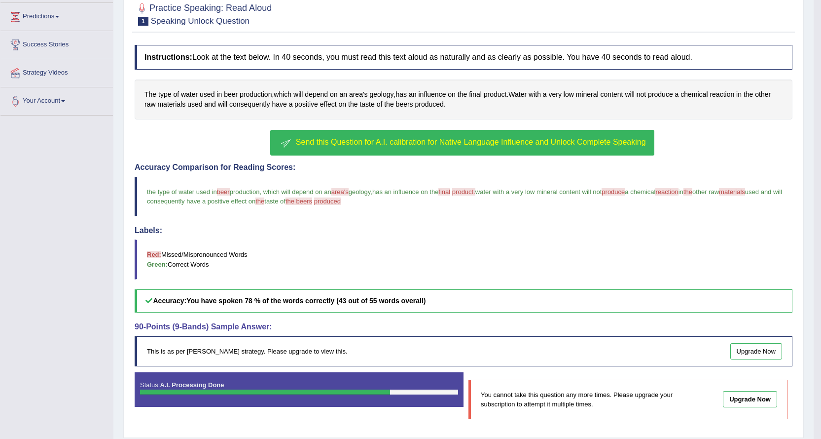
scroll to position [161, 0]
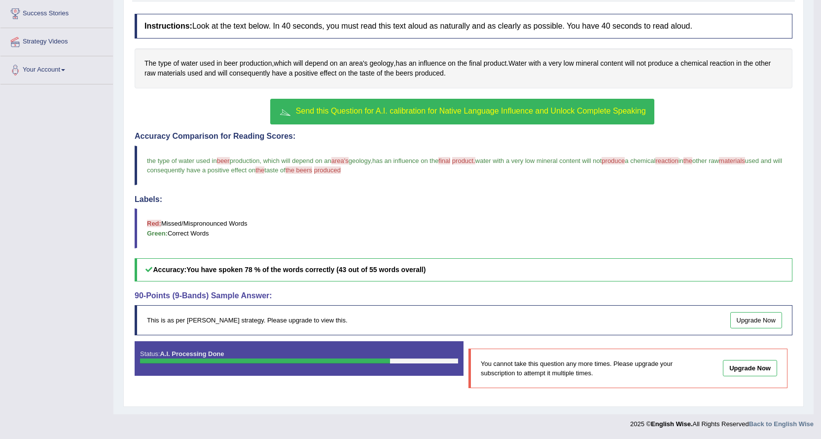
click at [268, 325] on div "This is as per English Wise's strategy. Please upgrade to view this. Upgrade Now" at bounding box center [464, 320] width 658 height 30
click at [274, 322] on div "This is as per English Wise's strategy. Please upgrade to view this. Upgrade Now" at bounding box center [464, 320] width 658 height 30
click at [259, 353] on div "Status: A.I. Processing Done" at bounding box center [299, 358] width 329 height 35
click at [733, 321] on link "Upgrade Now" at bounding box center [757, 320] width 52 height 16
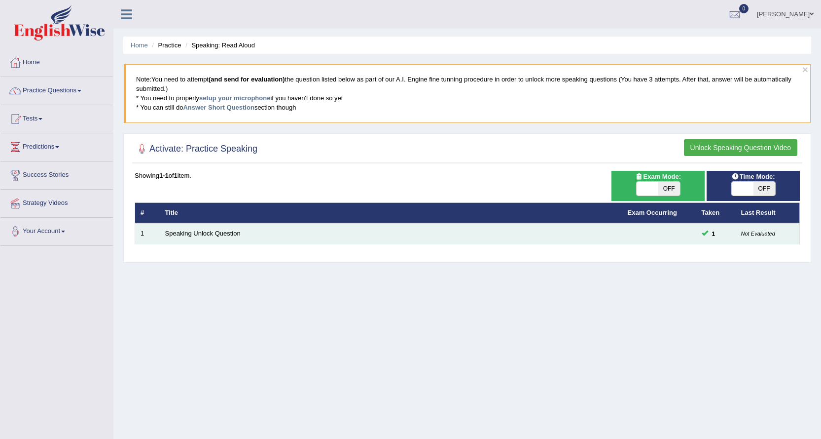
click at [162, 232] on td "Speaking Unlock Question" at bounding box center [391, 233] width 463 height 21
click at [179, 235] on link "Speaking Unlock Question" at bounding box center [202, 232] width 75 height 7
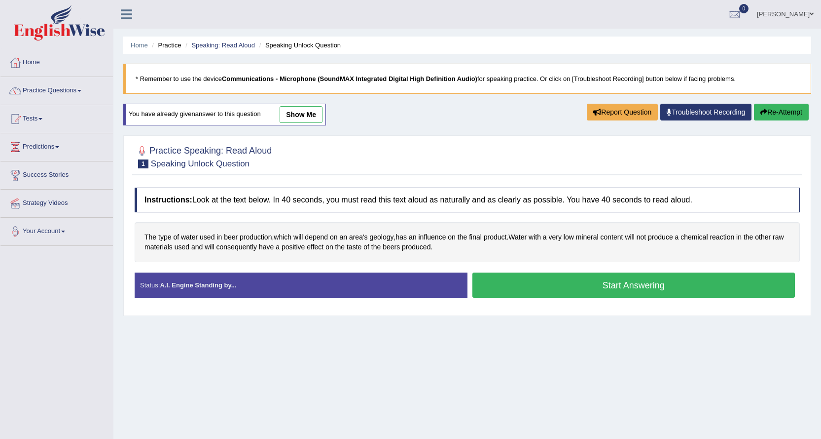
click at [178, 164] on small "Speaking Unlock Question" at bounding box center [200, 163] width 99 height 9
click at [169, 163] on small "Speaking Unlock Question" at bounding box center [200, 163] width 99 height 9
click at [162, 152] on h2 "Practice Speaking: Read Aloud 1 Speaking Unlock Question" at bounding box center [203, 156] width 137 height 25
click at [146, 150] on div at bounding box center [142, 151] width 15 height 15
click at [239, 149] on h2 "Practice Speaking: Read Aloud 1 Speaking Unlock Question" at bounding box center [203, 156] width 137 height 25
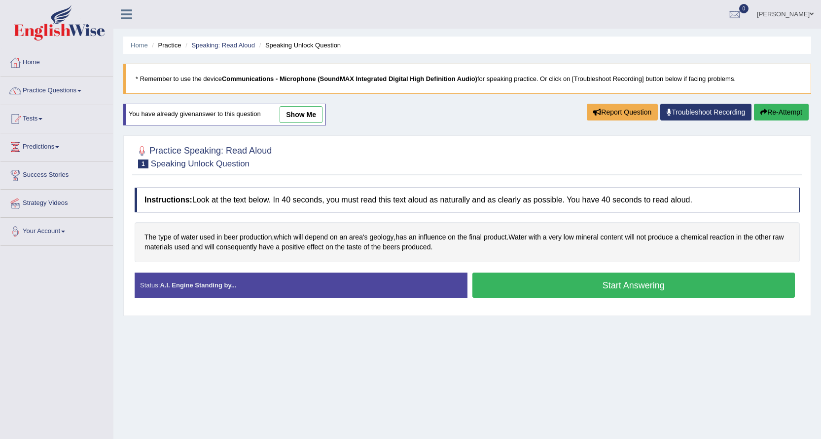
click at [330, 286] on div "Status: A.I. Engine Standing by..." at bounding box center [301, 284] width 333 height 25
click at [776, 110] on button "Re-Attempt" at bounding box center [781, 112] width 55 height 17
click at [59, 83] on link "Practice Questions" at bounding box center [56, 89] width 112 height 25
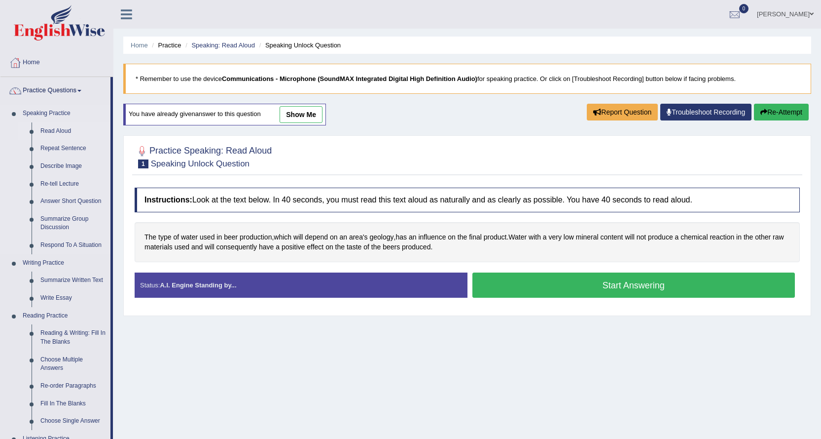
click at [62, 132] on link "Read Aloud" at bounding box center [73, 131] width 74 height 18
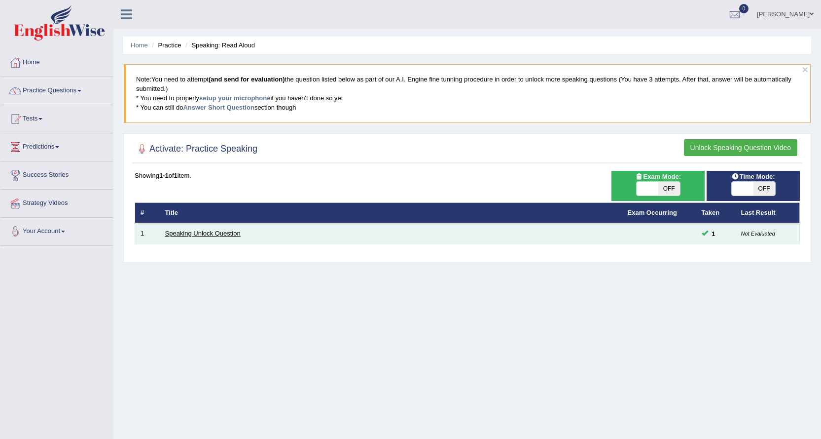
click at [175, 233] on link "Speaking Unlock Question" at bounding box center [202, 232] width 75 height 7
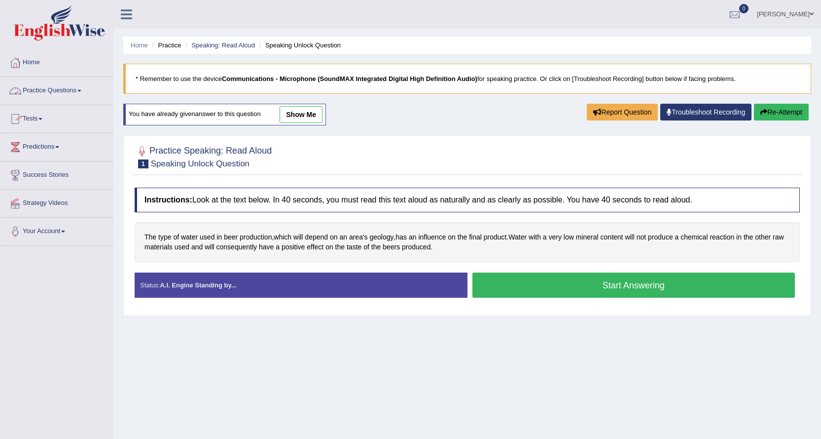
click at [63, 89] on link "Practice Questions" at bounding box center [56, 89] width 112 height 25
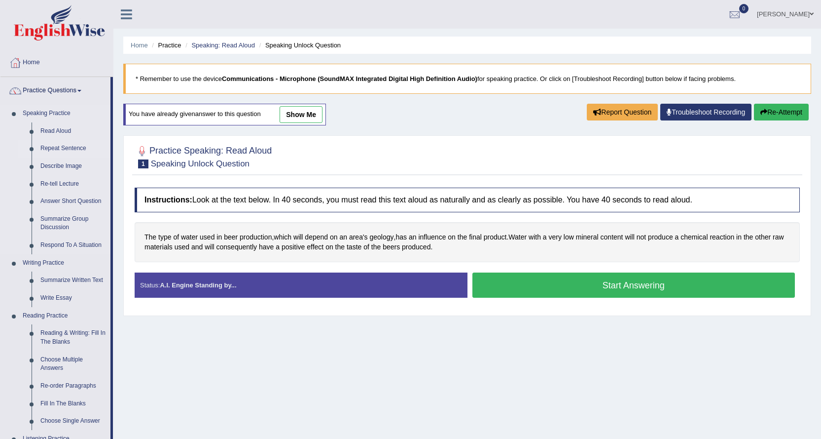
click at [62, 150] on link "Repeat Sentence" at bounding box center [73, 149] width 74 height 18
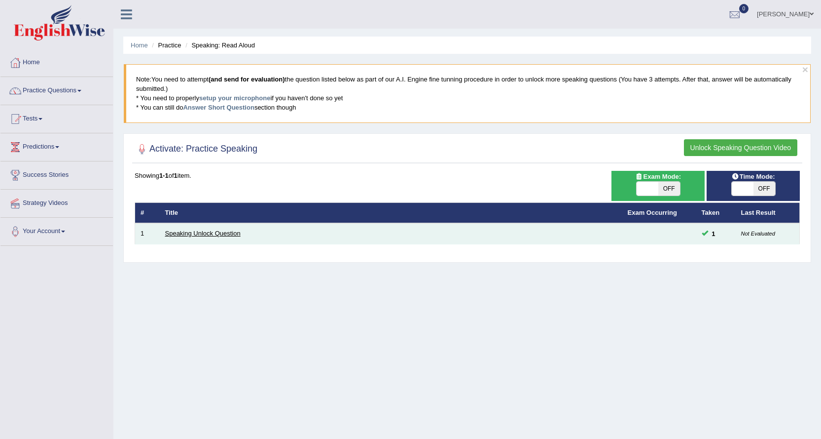
click at [212, 229] on link "Speaking Unlock Question" at bounding box center [202, 232] width 75 height 7
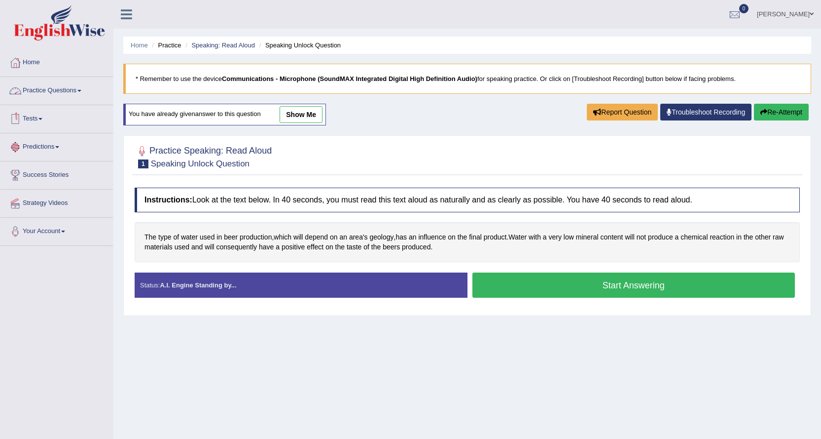
click at [75, 89] on link "Practice Questions" at bounding box center [56, 89] width 112 height 25
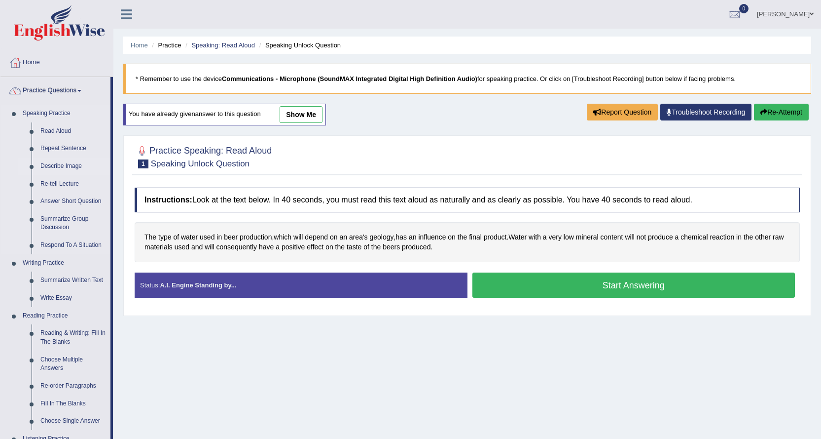
click at [77, 168] on link "Describe Image" at bounding box center [73, 166] width 74 height 18
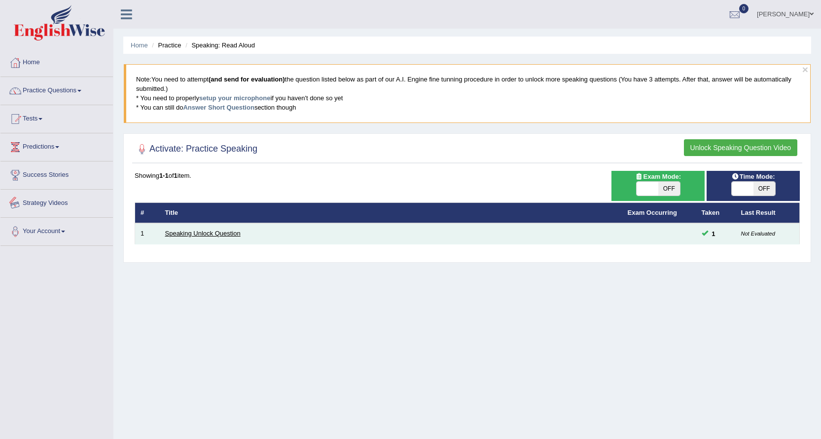
click at [201, 232] on link "Speaking Unlock Question" at bounding box center [202, 232] width 75 height 7
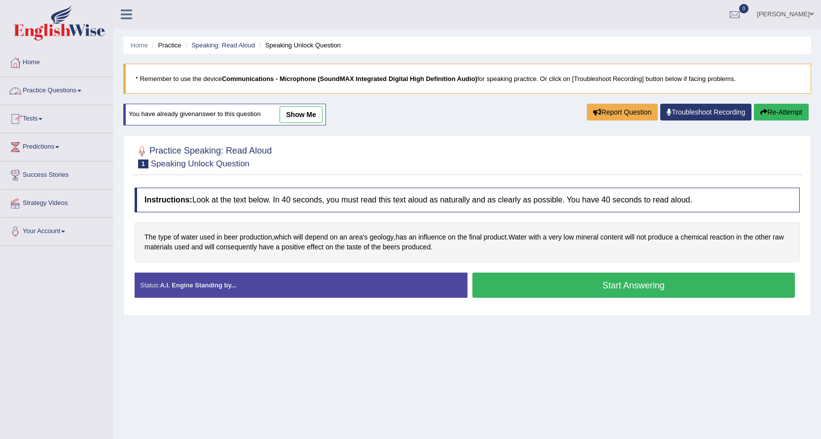
click at [64, 91] on link "Practice Questions" at bounding box center [56, 89] width 112 height 25
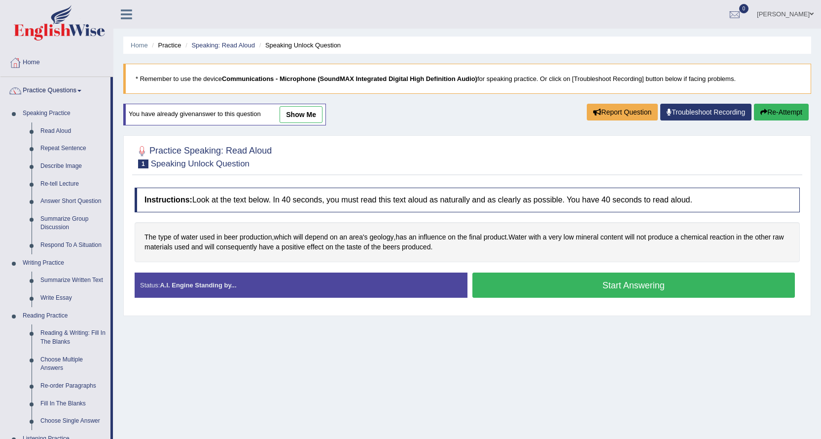
click at [294, 118] on link "show me" at bounding box center [301, 114] width 43 height 17
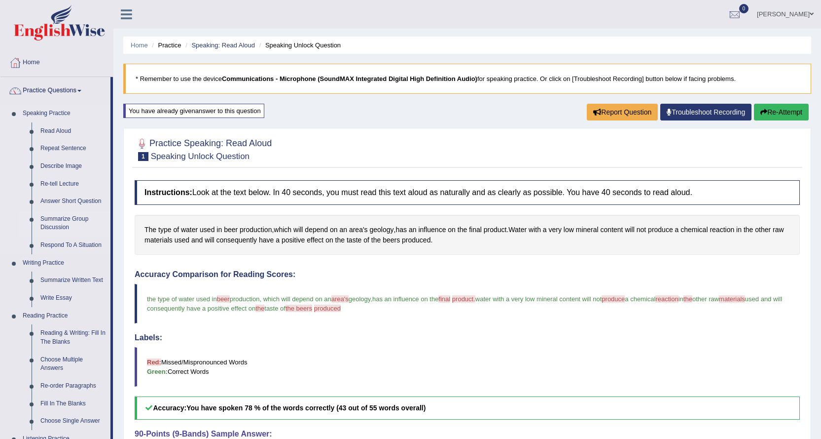
click at [63, 223] on link "Summarize Group Discussion" at bounding box center [73, 223] width 74 height 26
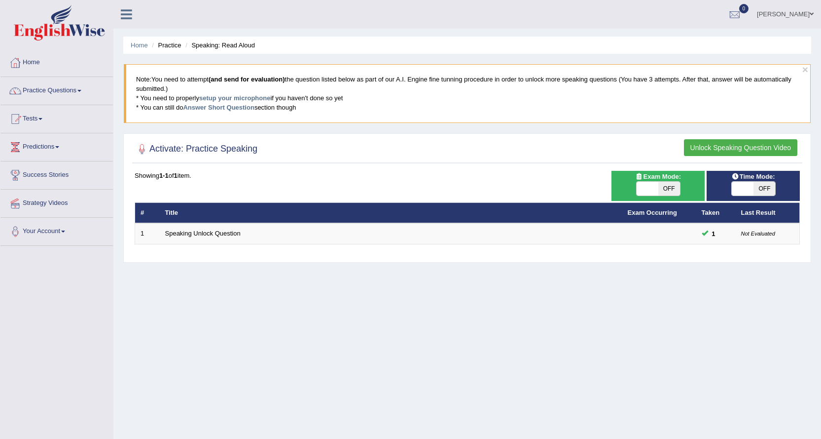
click at [212, 233] on link "Speaking Unlock Question" at bounding box center [202, 232] width 75 height 7
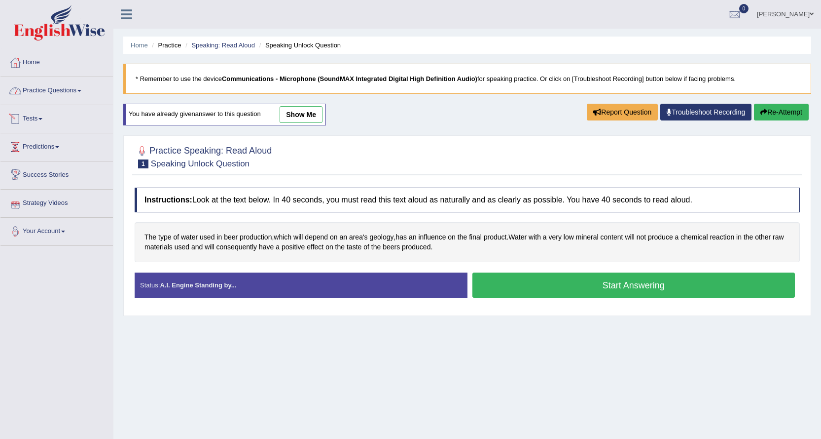
click at [59, 90] on link "Practice Questions" at bounding box center [56, 89] width 112 height 25
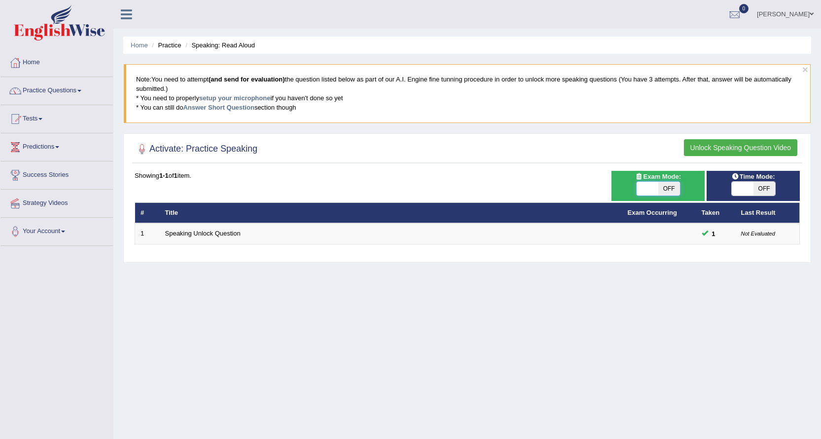
click at [652, 192] on span at bounding box center [648, 189] width 22 height 14
checkbox input "true"
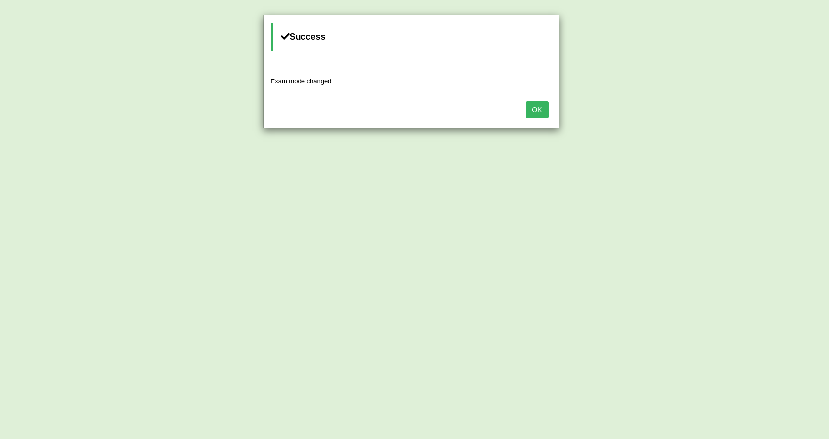
click at [535, 113] on button "OK" at bounding box center [536, 109] width 23 height 17
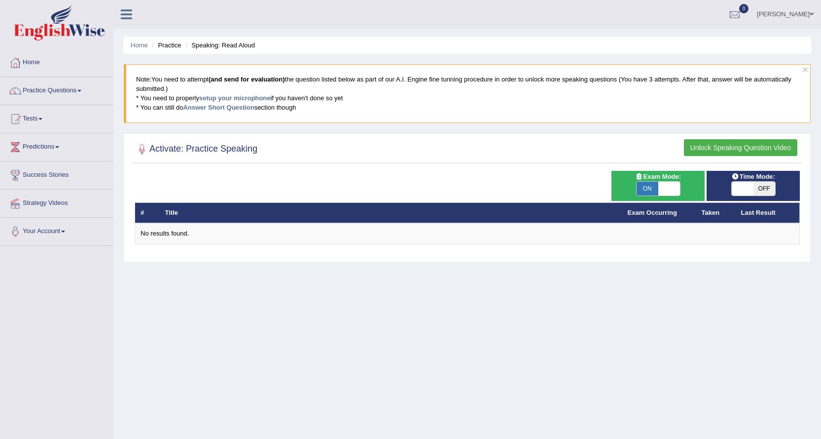
click at [758, 186] on span "OFF" at bounding box center [765, 189] width 22 height 14
checkbox input "true"
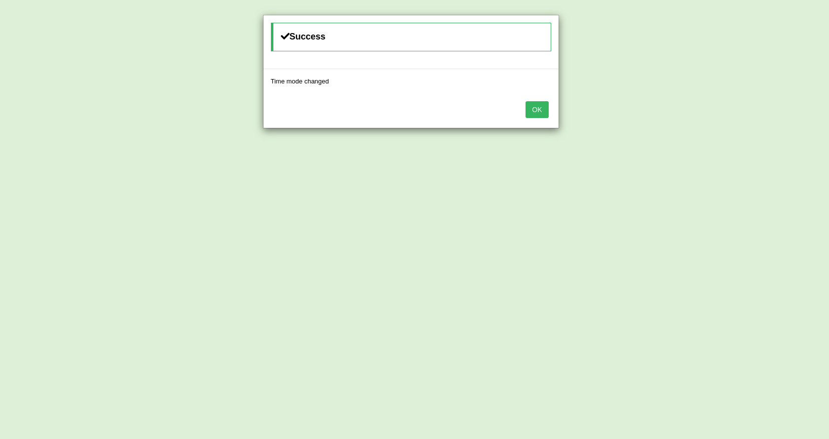
click at [529, 110] on button "OK" at bounding box center [536, 109] width 23 height 17
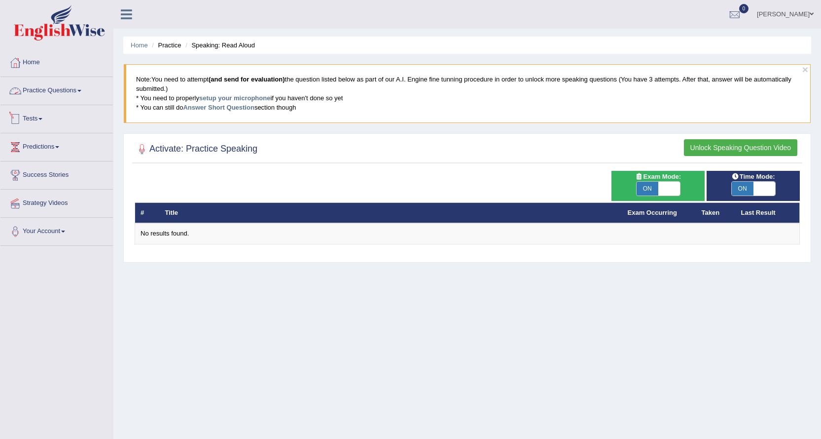
click at [71, 90] on link "Practice Questions" at bounding box center [56, 89] width 112 height 25
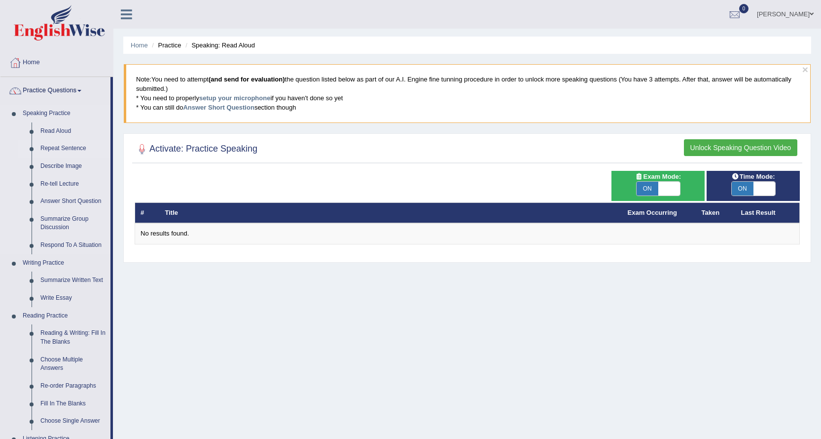
click at [58, 146] on link "Repeat Sentence" at bounding box center [73, 149] width 74 height 18
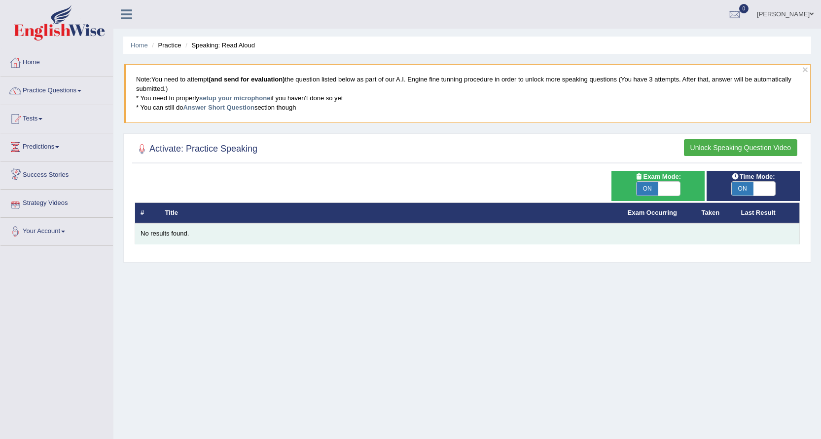
click at [180, 230] on div "No results found." at bounding box center [468, 233] width 654 height 9
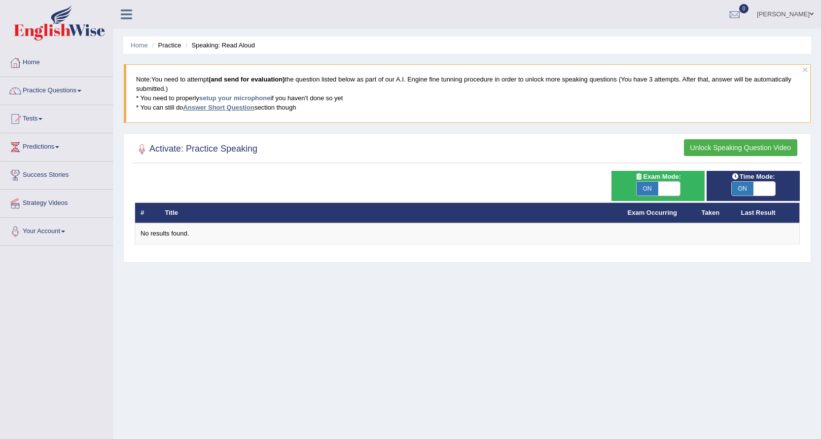
click at [233, 110] on link "Answer Short Question" at bounding box center [218, 107] width 71 height 7
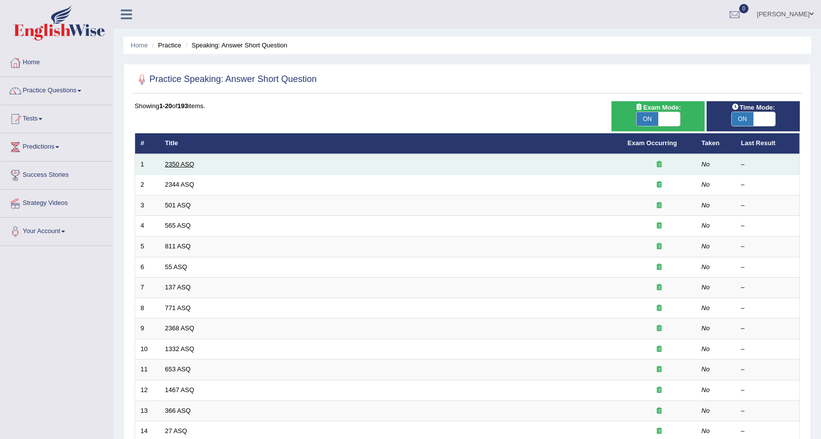
click at [189, 162] on link "2350 ASQ" at bounding box center [179, 163] width 29 height 7
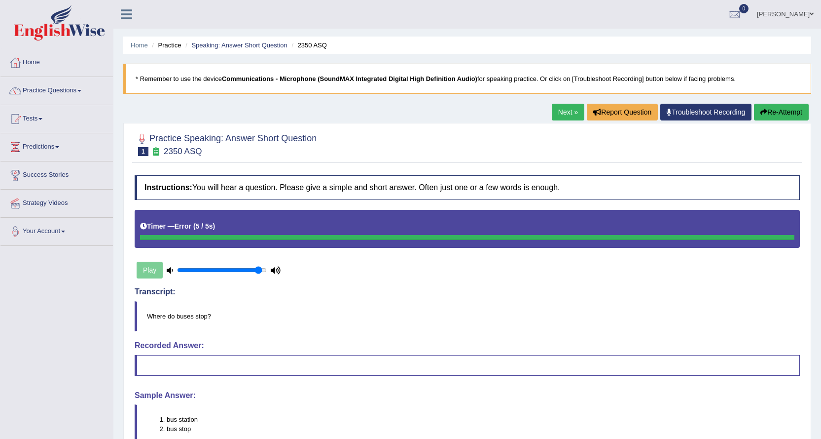
click at [552, 112] on link "Next »" at bounding box center [568, 112] width 33 height 17
click at [560, 107] on link "Next »" at bounding box center [568, 112] width 33 height 17
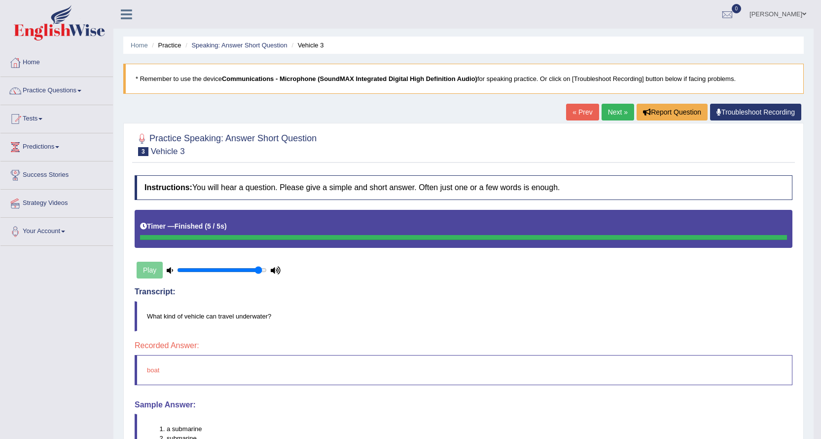
click at [607, 112] on link "Next »" at bounding box center [618, 112] width 33 height 17
click at [615, 113] on link "Next »" at bounding box center [618, 112] width 33 height 17
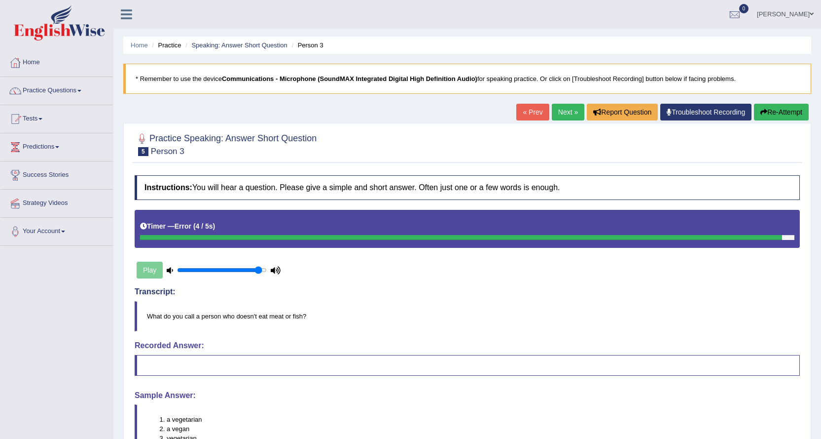
click at [768, 110] on button "Re-Attempt" at bounding box center [781, 112] width 55 height 17
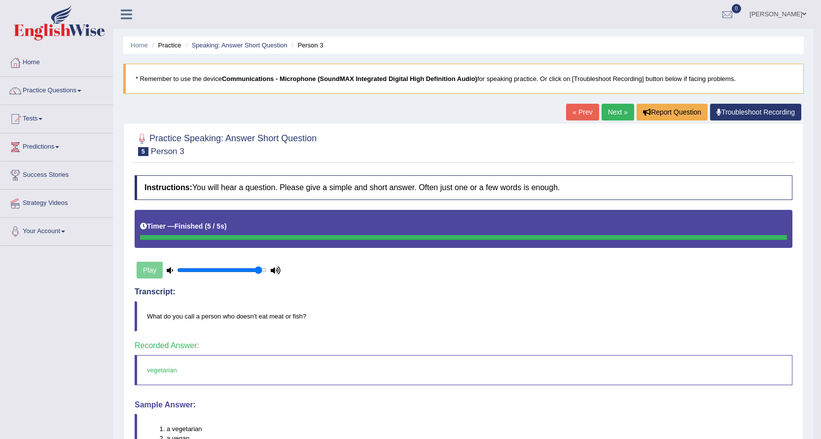
click at [610, 111] on link "Next »" at bounding box center [618, 112] width 33 height 17
click at [615, 110] on link "Next »" at bounding box center [618, 112] width 33 height 17
click at [613, 110] on link "Next »" at bounding box center [618, 112] width 33 height 17
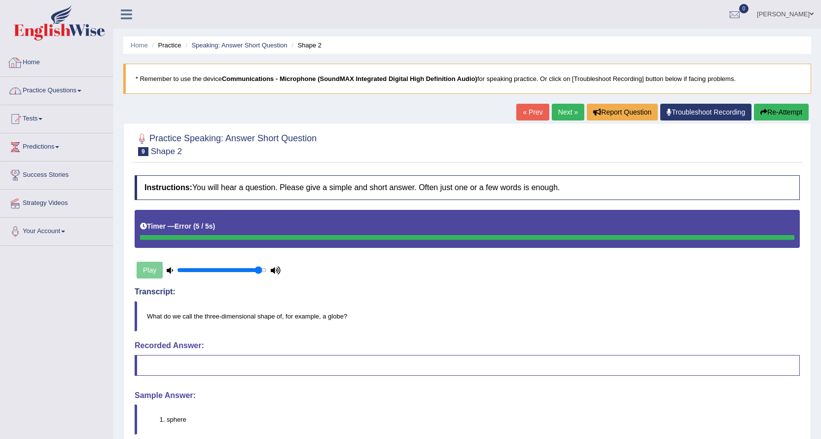
click at [68, 91] on link "Practice Questions" at bounding box center [56, 89] width 112 height 25
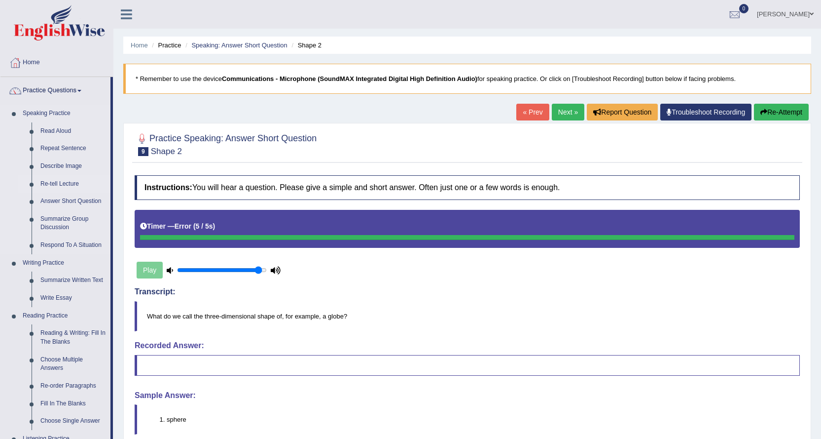
click at [71, 182] on link "Re-tell Lecture" at bounding box center [73, 184] width 74 height 18
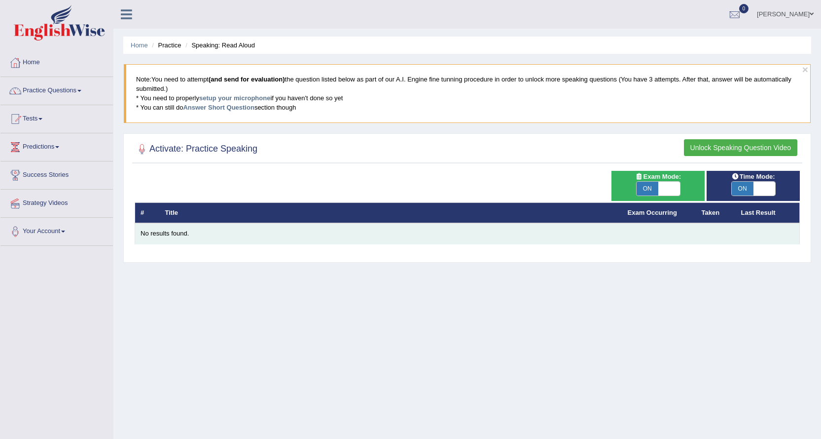
click at [160, 238] on td "No results found." at bounding box center [467, 233] width 665 height 21
click at [165, 232] on div "No results found." at bounding box center [468, 233] width 654 height 9
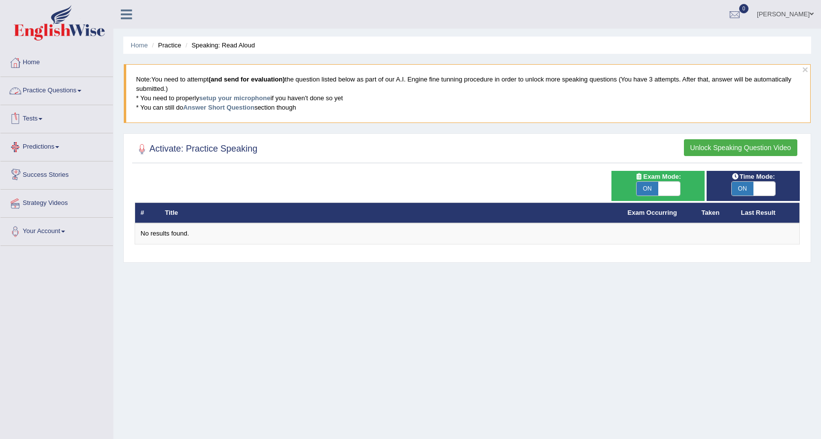
click at [71, 87] on link "Practice Questions" at bounding box center [56, 89] width 112 height 25
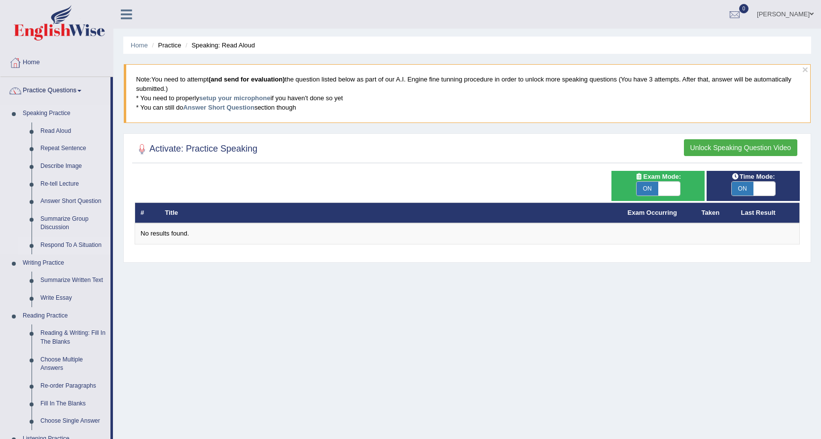
click at [68, 245] on link "Respond To A Situation" at bounding box center [73, 245] width 74 height 18
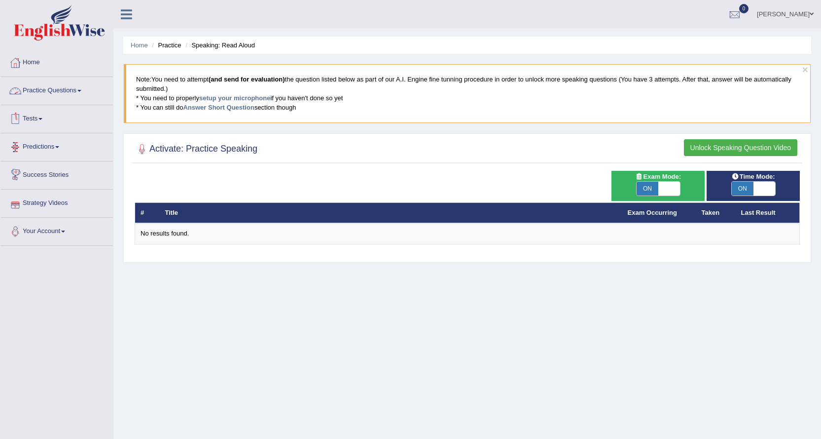
click at [64, 88] on link "Practice Questions" at bounding box center [56, 89] width 112 height 25
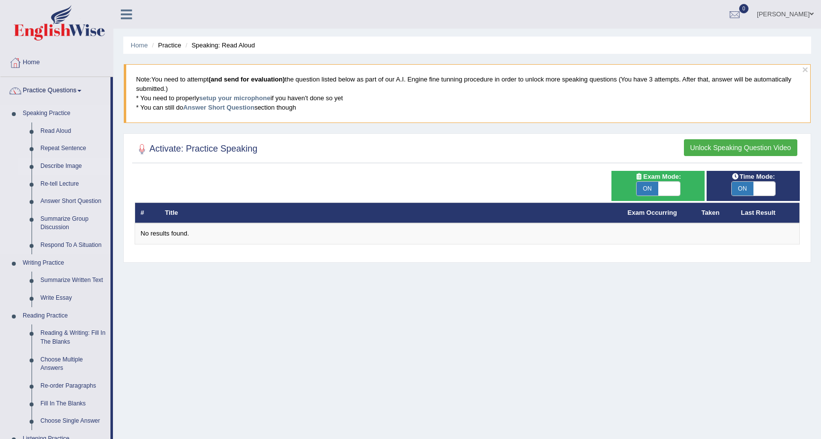
click at [57, 164] on link "Describe Image" at bounding box center [73, 166] width 74 height 18
